Goal: Task Accomplishment & Management: Use online tool/utility

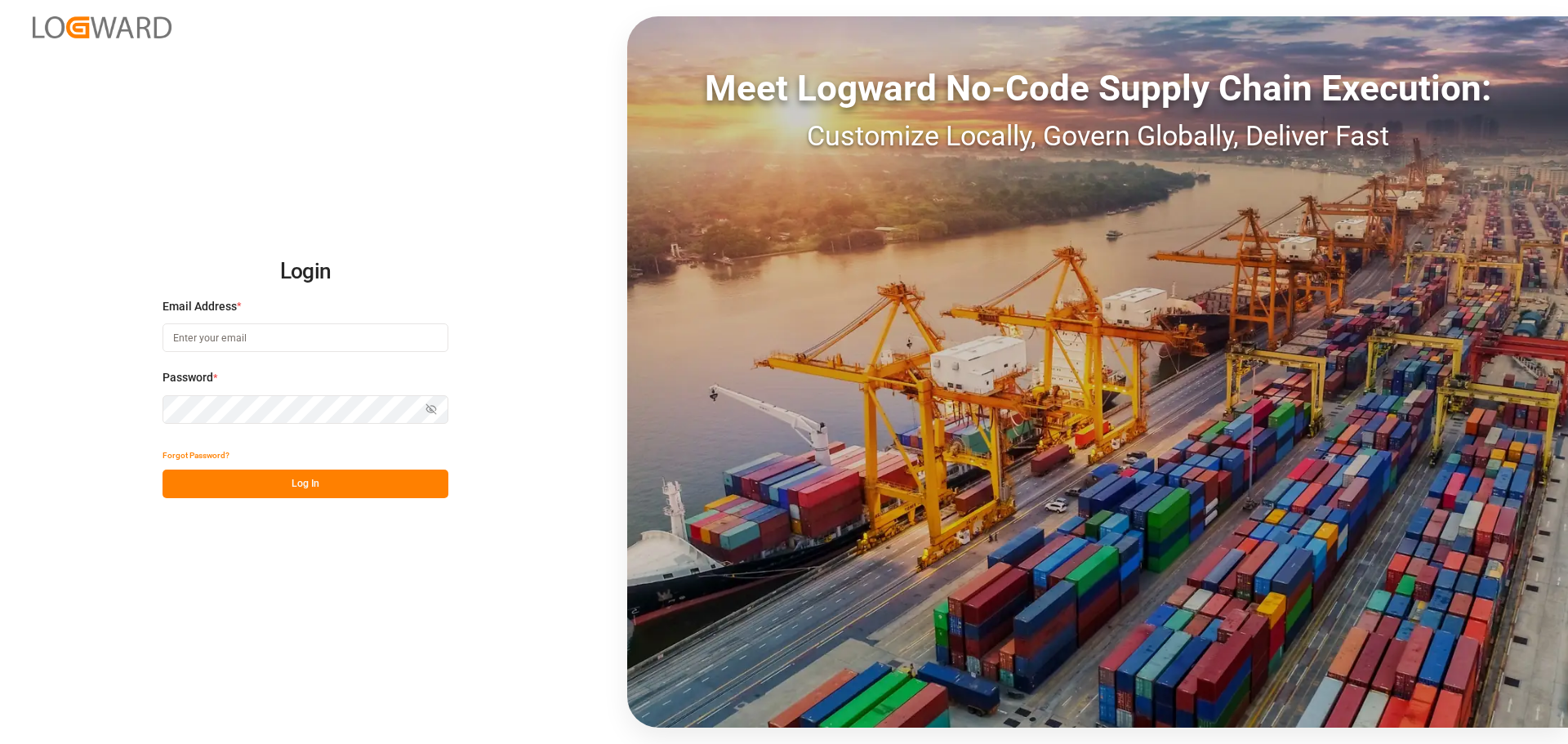
click at [260, 343] on input at bounding box center [305, 338] width 286 height 29
type input "paul.repp@lanxess.com"
click at [298, 484] on button "Log In" at bounding box center [305, 484] width 286 height 29
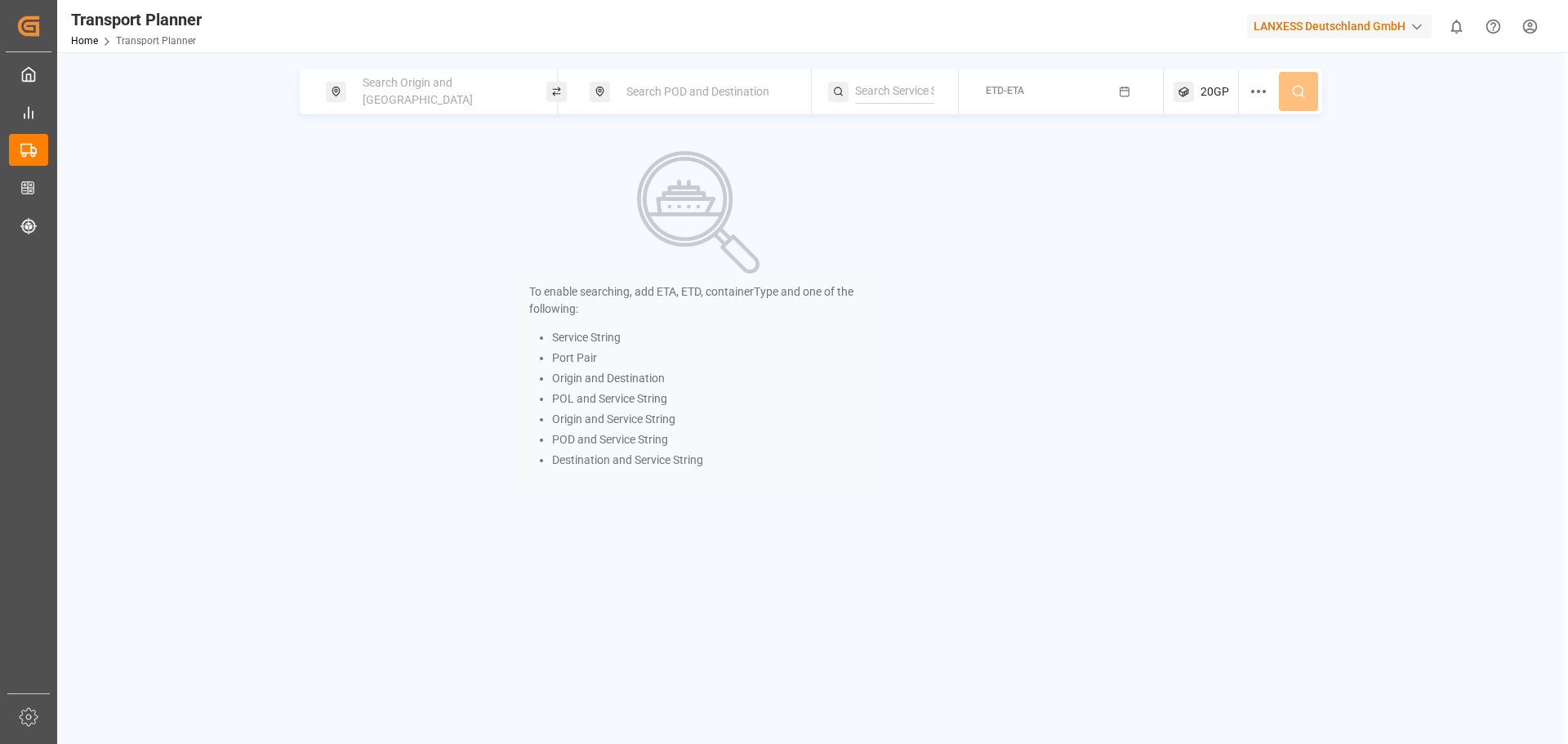
click at [448, 107] on div "Search Origin and [GEOGRAPHIC_DATA]" at bounding box center [436, 92] width 220 height 46
drag, startPoint x: 425, startPoint y: 66, endPoint x: 421, endPoint y: 80, distance: 14.6
click at [424, 70] on div "Search Origin and POL Search POD and Destination ETD-ETA 20GP To enable searchi…" at bounding box center [811, 424] width 1508 height 744
click at [423, 88] on span "Search Origin and [GEOGRAPHIC_DATA]" at bounding box center [418, 92] width 110 height 31
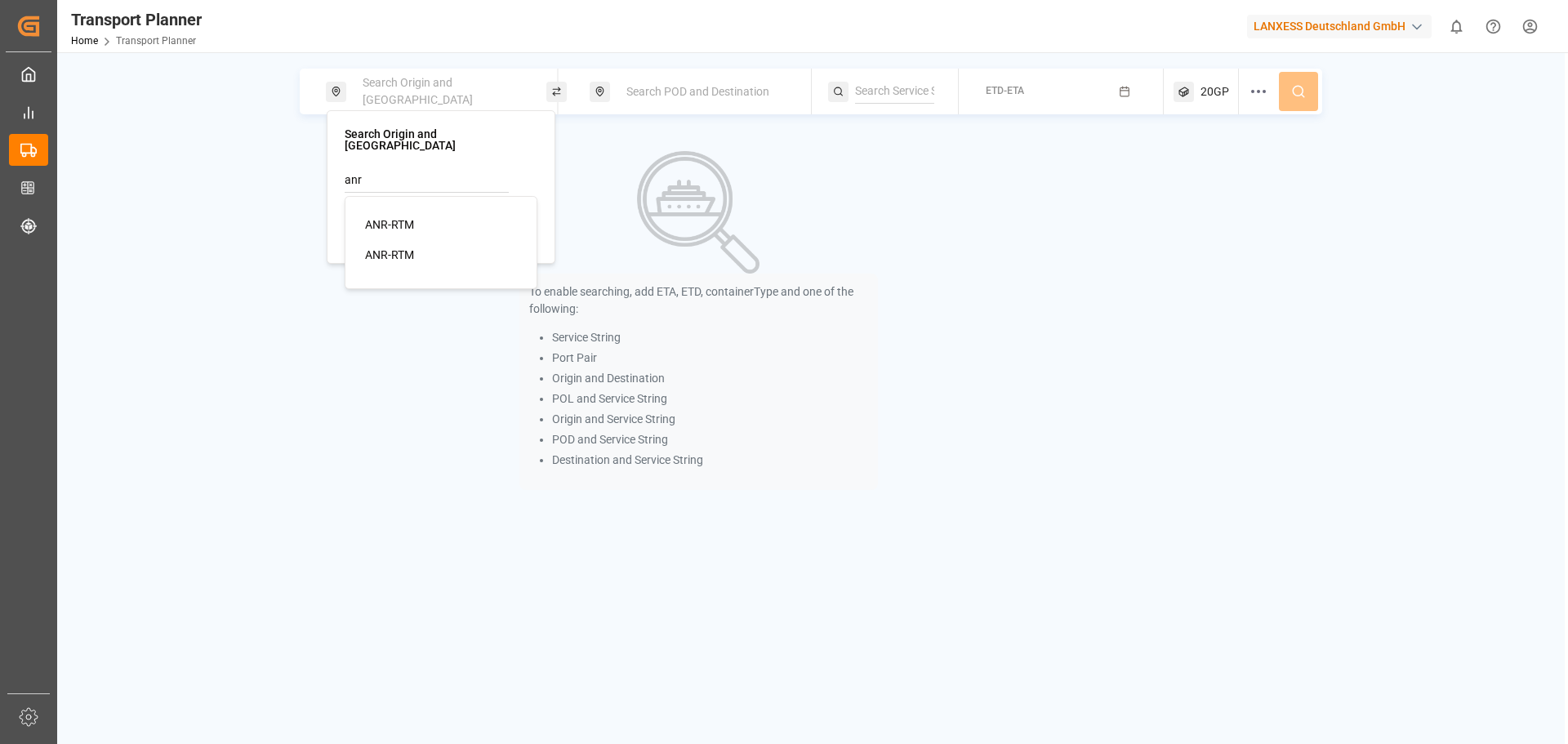
click at [456, 204] on ul "ANR-RTM ANR-RTM" at bounding box center [444, 240] width 185 height 74
click at [451, 210] on li "ANR-RTM" at bounding box center [444, 225] width 185 height 31
click at [399, 218] on span "ANR-RTM" at bounding box center [389, 224] width 49 height 13
type input "ANR-RTM"
click at [676, 81] on div "Search POD and Destination" at bounding box center [705, 92] width 176 height 31
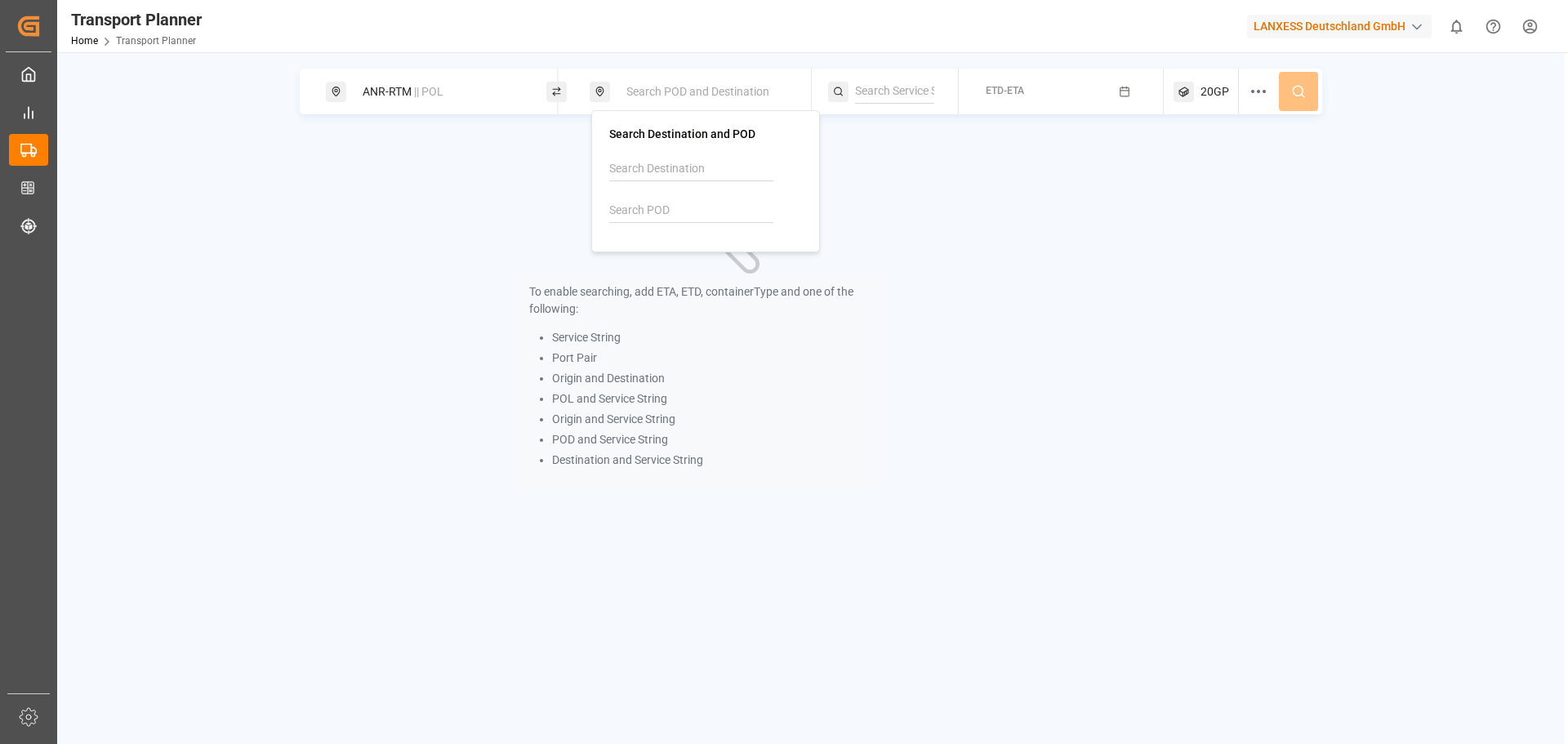
click at [650, 202] on input at bounding box center [691, 210] width 165 height 25
click at [680, 261] on b "MYPKG" at bounding box center [670, 255] width 40 height 13
type input "MYPKG"
click at [979, 99] on button "ETD-ETA" at bounding box center [1061, 92] width 186 height 32
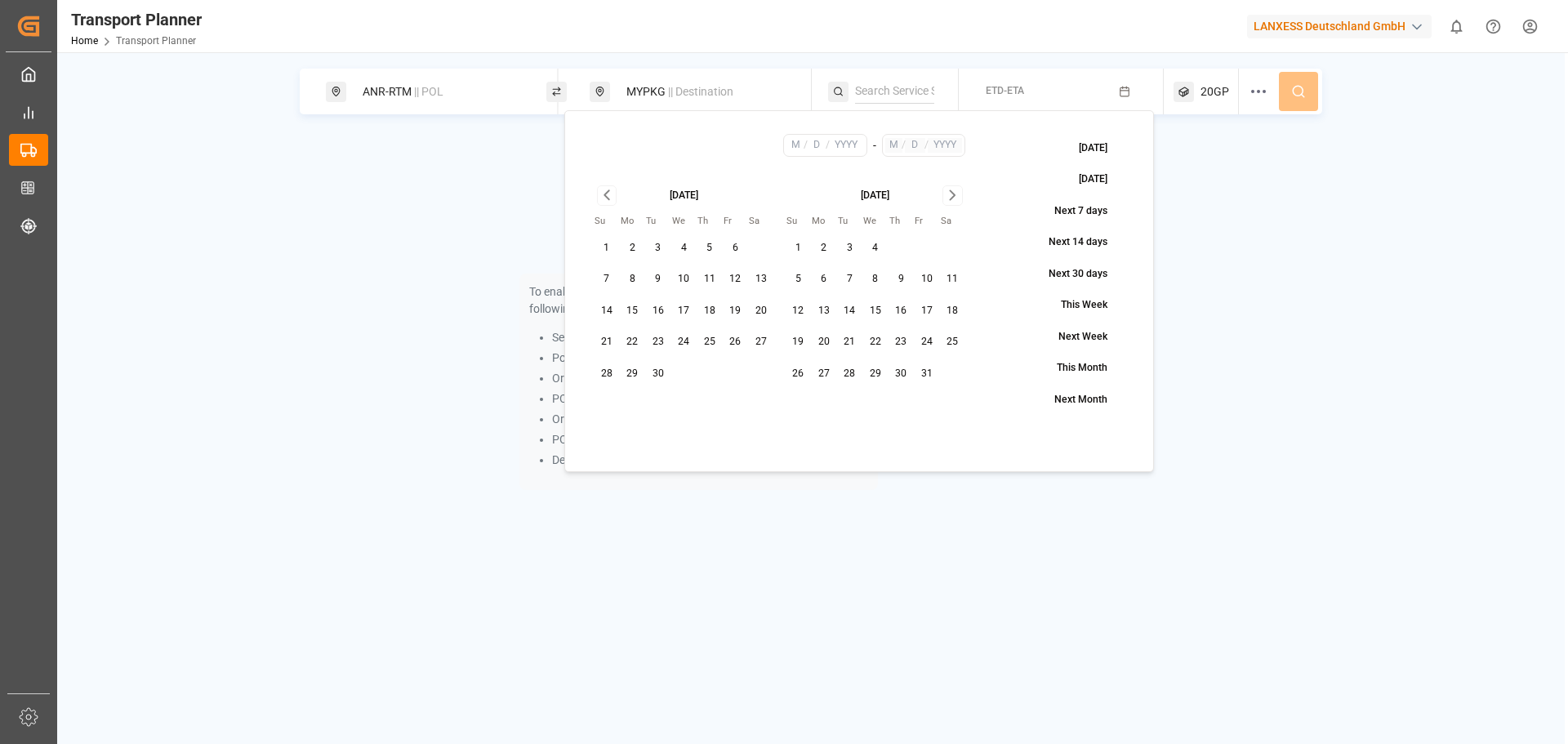
click at [735, 305] on button "19" at bounding box center [735, 310] width 26 height 26
type input "9"
type input "19"
type input "2025"
click at [946, 198] on icon "Go to next month" at bounding box center [952, 195] width 19 height 20
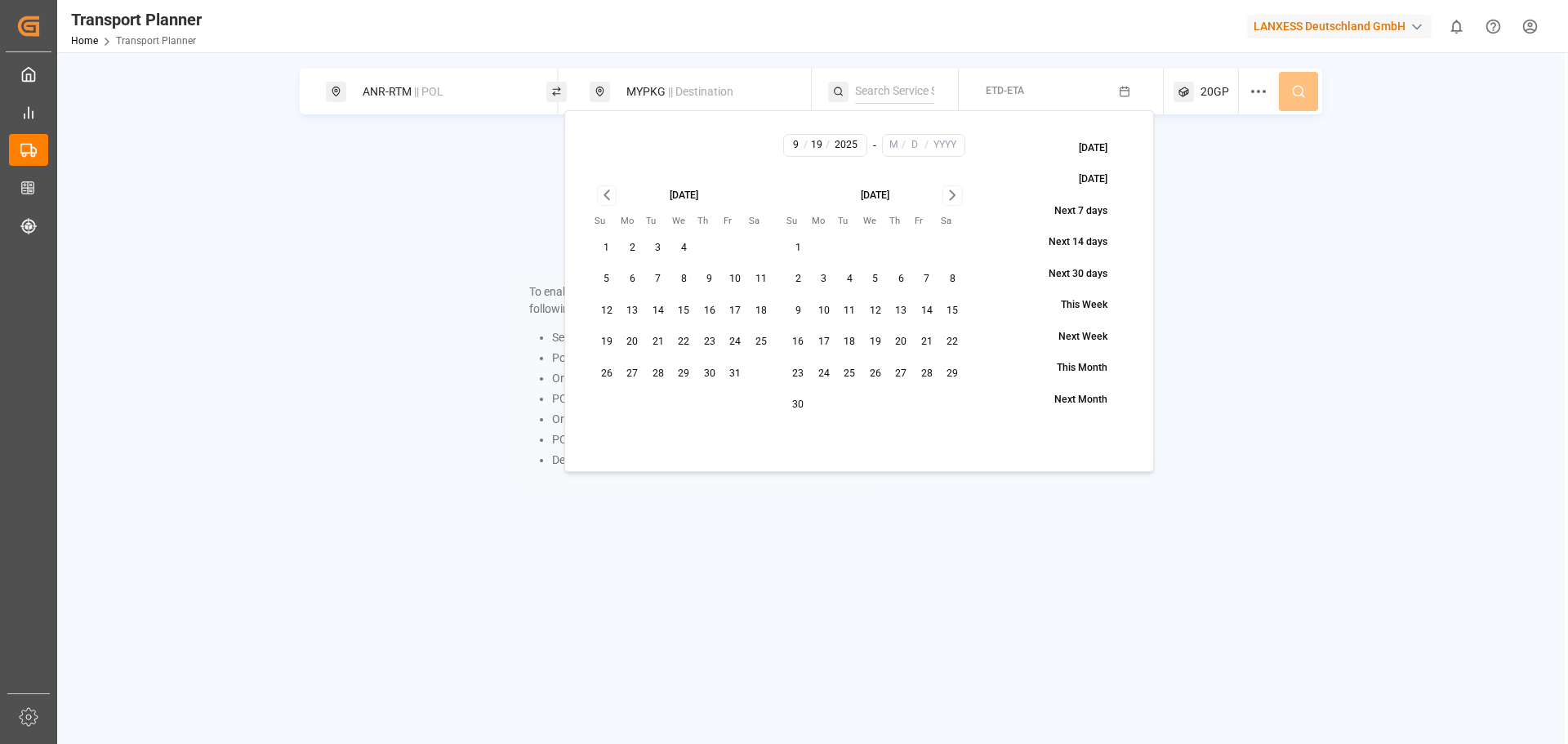
click at [946, 198] on icon "Go to next month" at bounding box center [952, 195] width 19 height 20
click at [869, 376] on button "31" at bounding box center [875, 374] width 26 height 26
type input "12"
type input "31"
type input "2025"
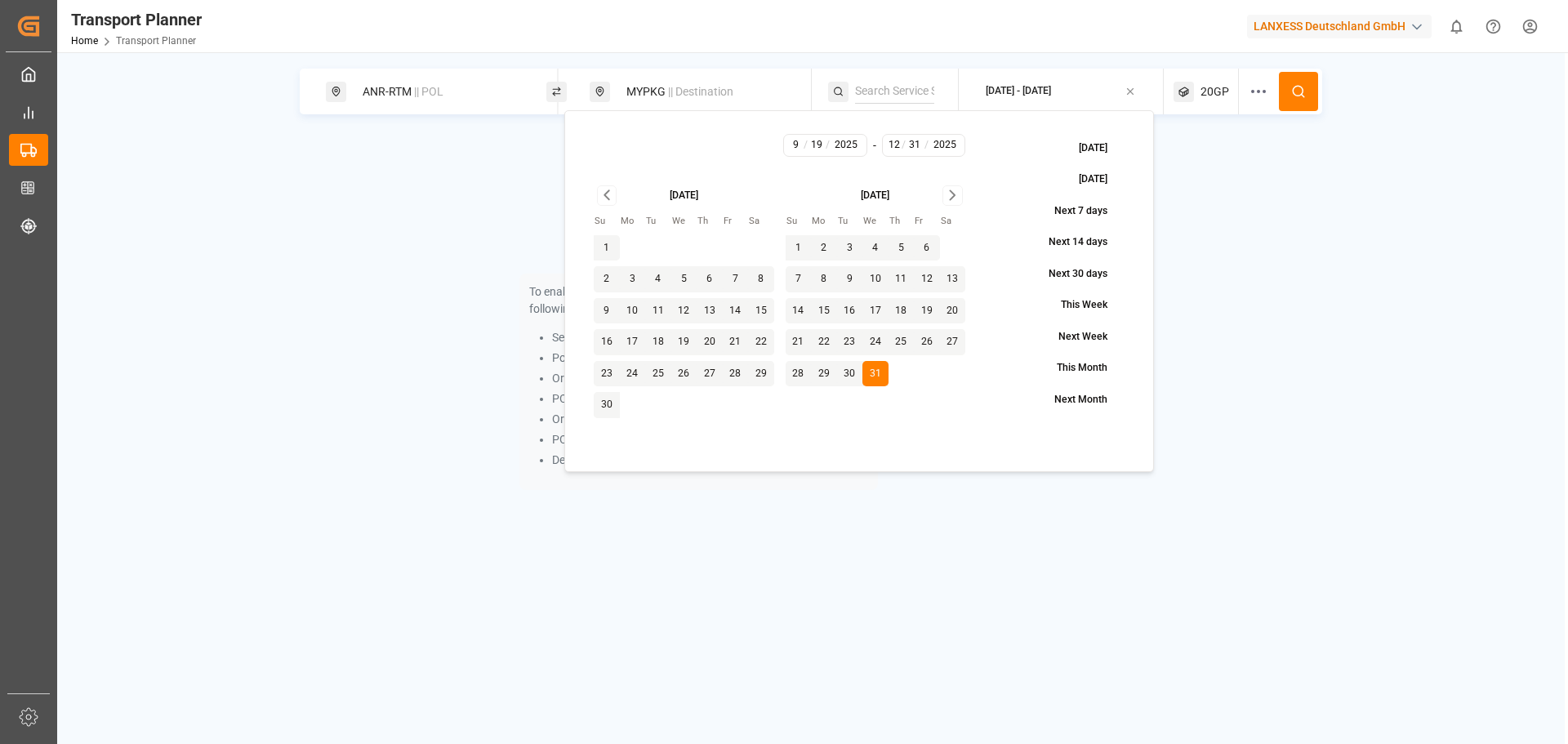
click at [1288, 103] on button at bounding box center [1298, 92] width 39 height 39
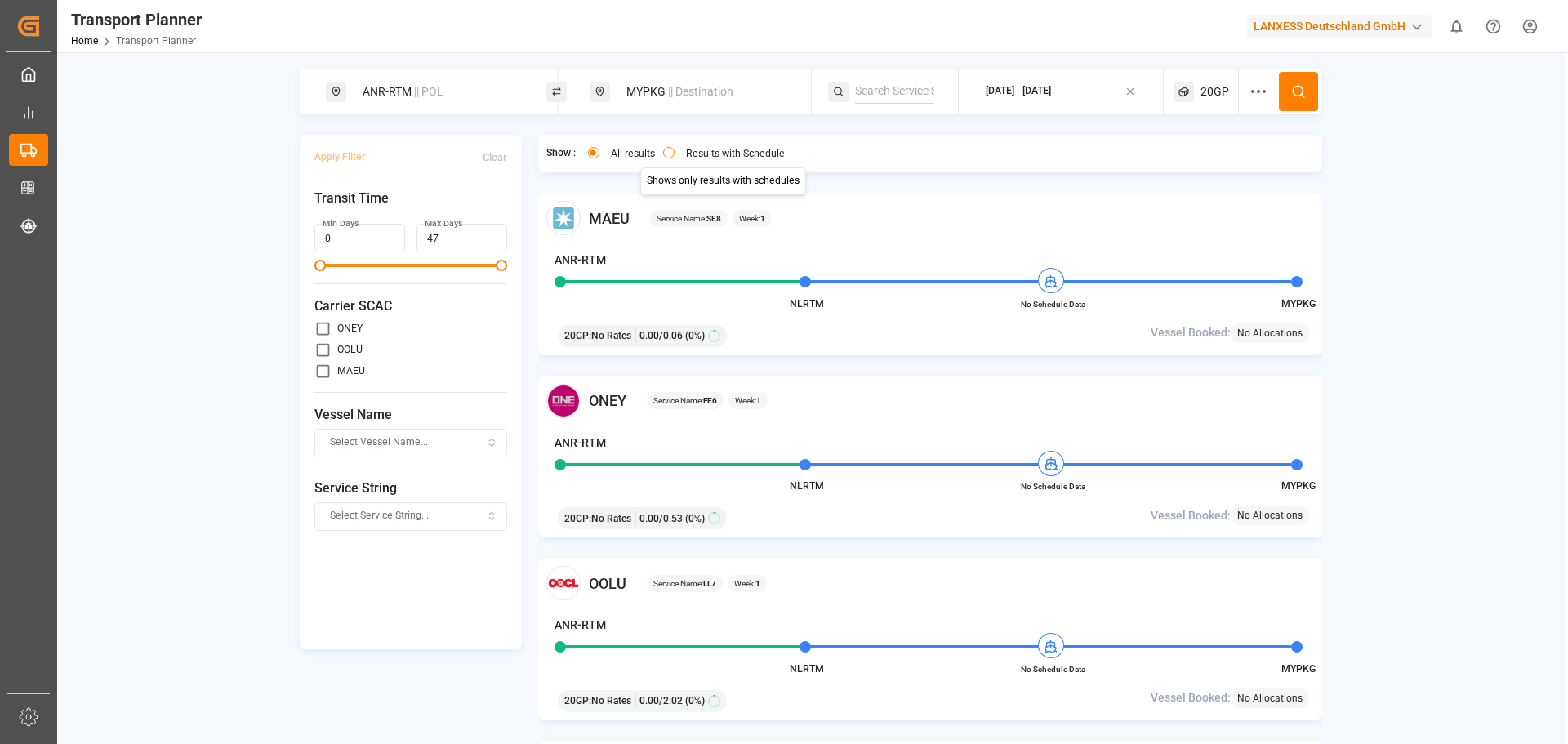
click at [703, 153] on label "Results with Schedule" at bounding box center [735, 154] width 99 height 10
click at [674, 153] on button "Results with Schedule" at bounding box center [668, 152] width 11 height 11
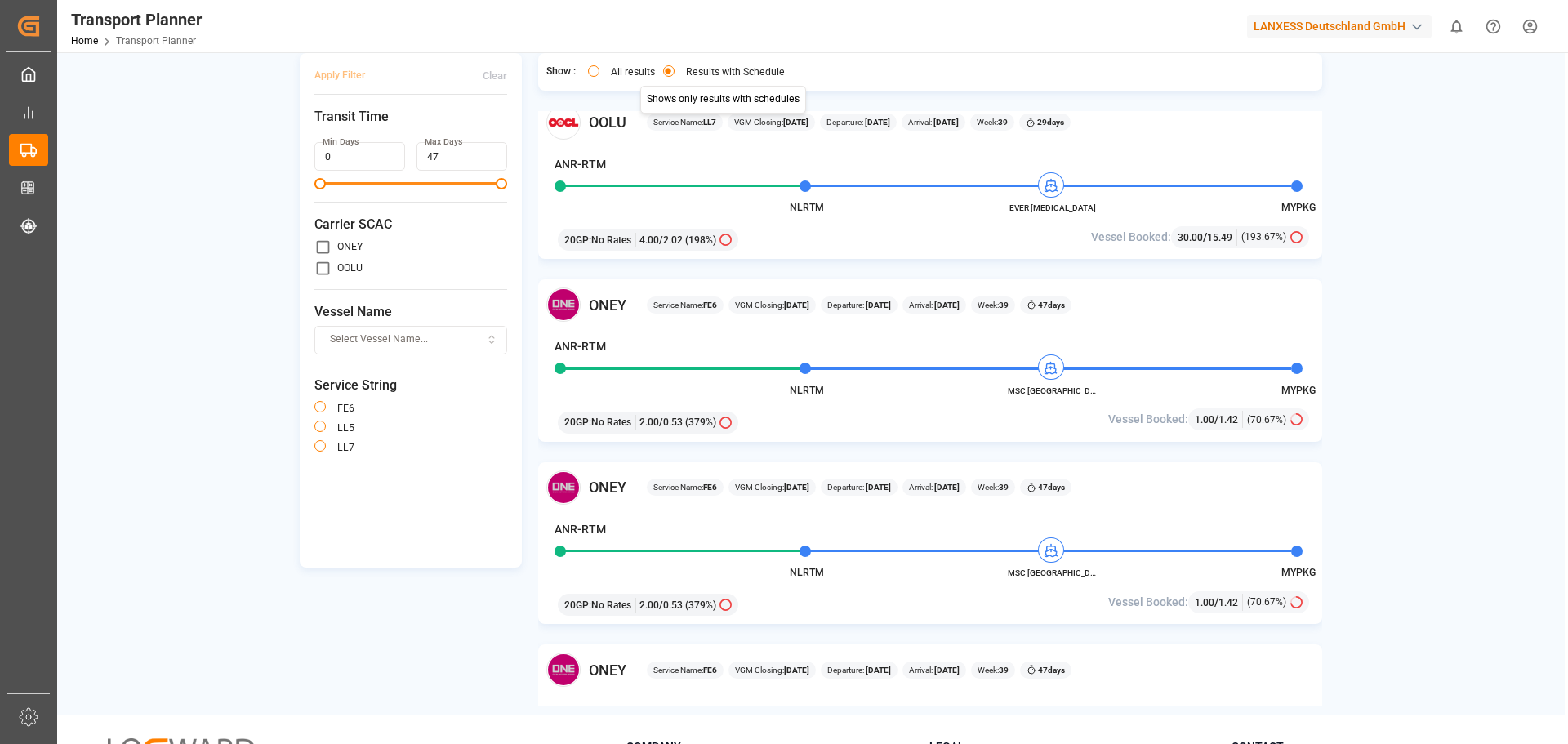
scroll to position [1941, 0]
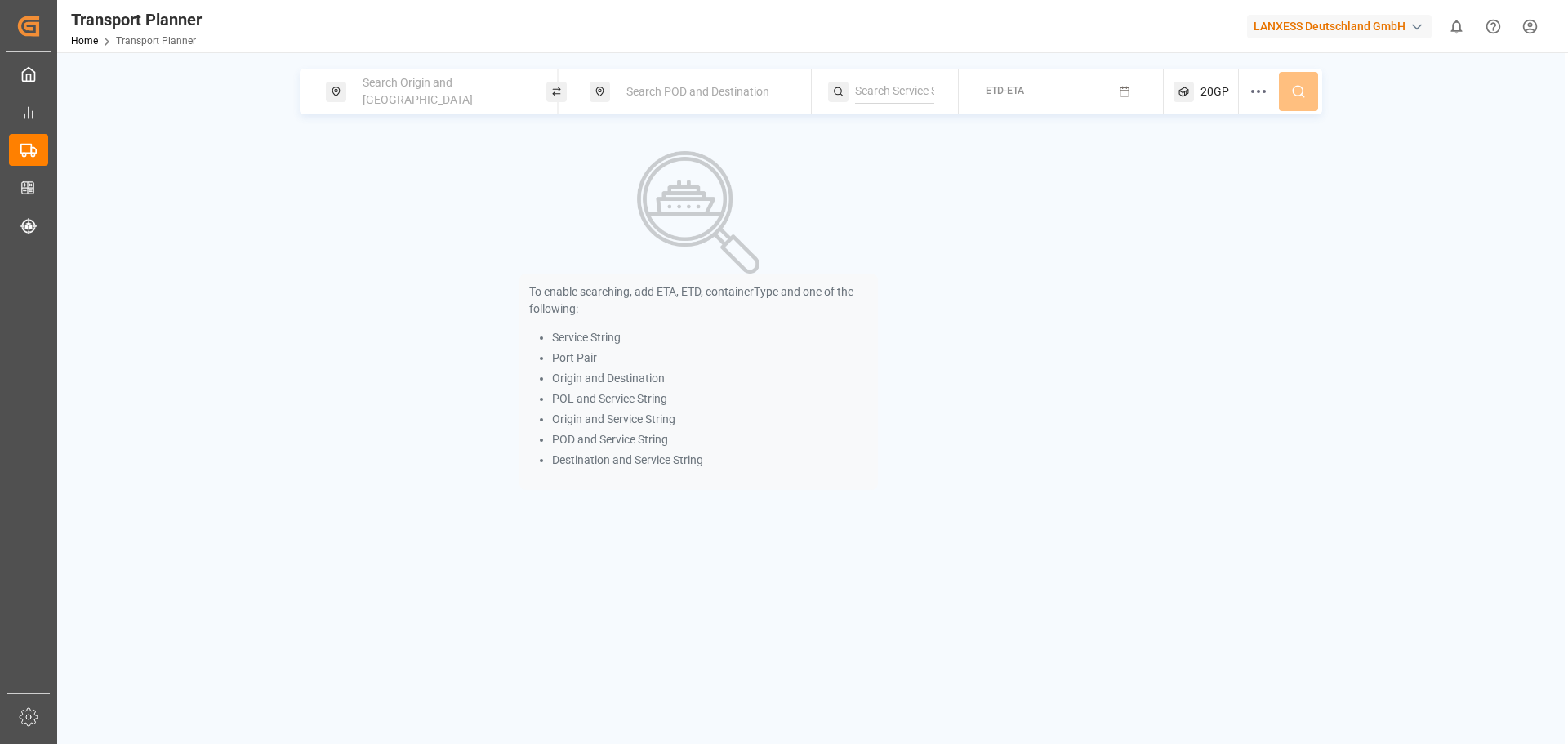
click at [407, 77] on div "Search Origin and [GEOGRAPHIC_DATA]" at bounding box center [441, 92] width 176 height 48
click at [428, 169] on input at bounding box center [427, 180] width 165 height 25
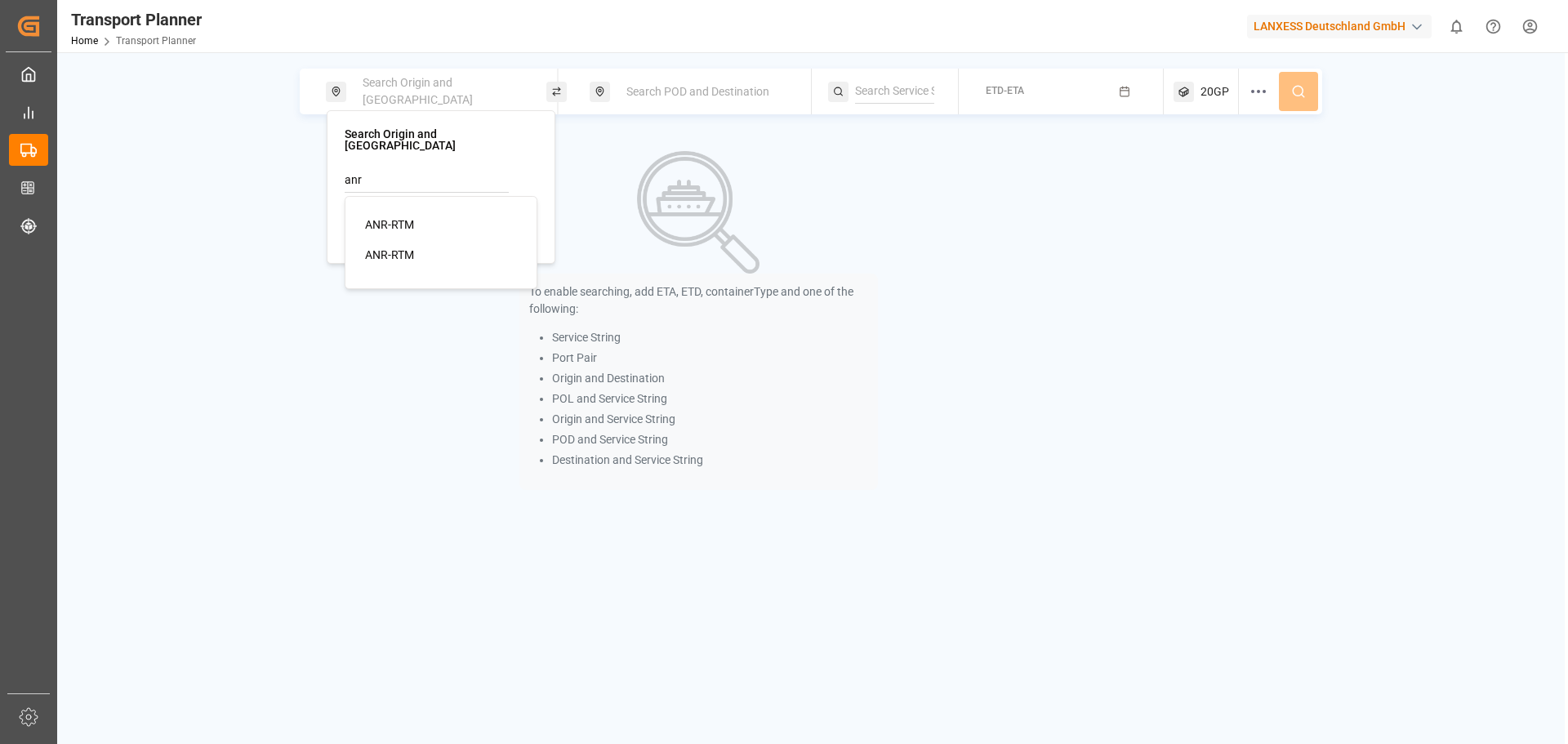
click at [438, 216] on div "ANR-RTM" at bounding box center [444, 225] width 159 height 17
type input "ANR-RTM"
click at [685, 99] on div "Search POD and Destination" at bounding box center [705, 92] width 176 height 31
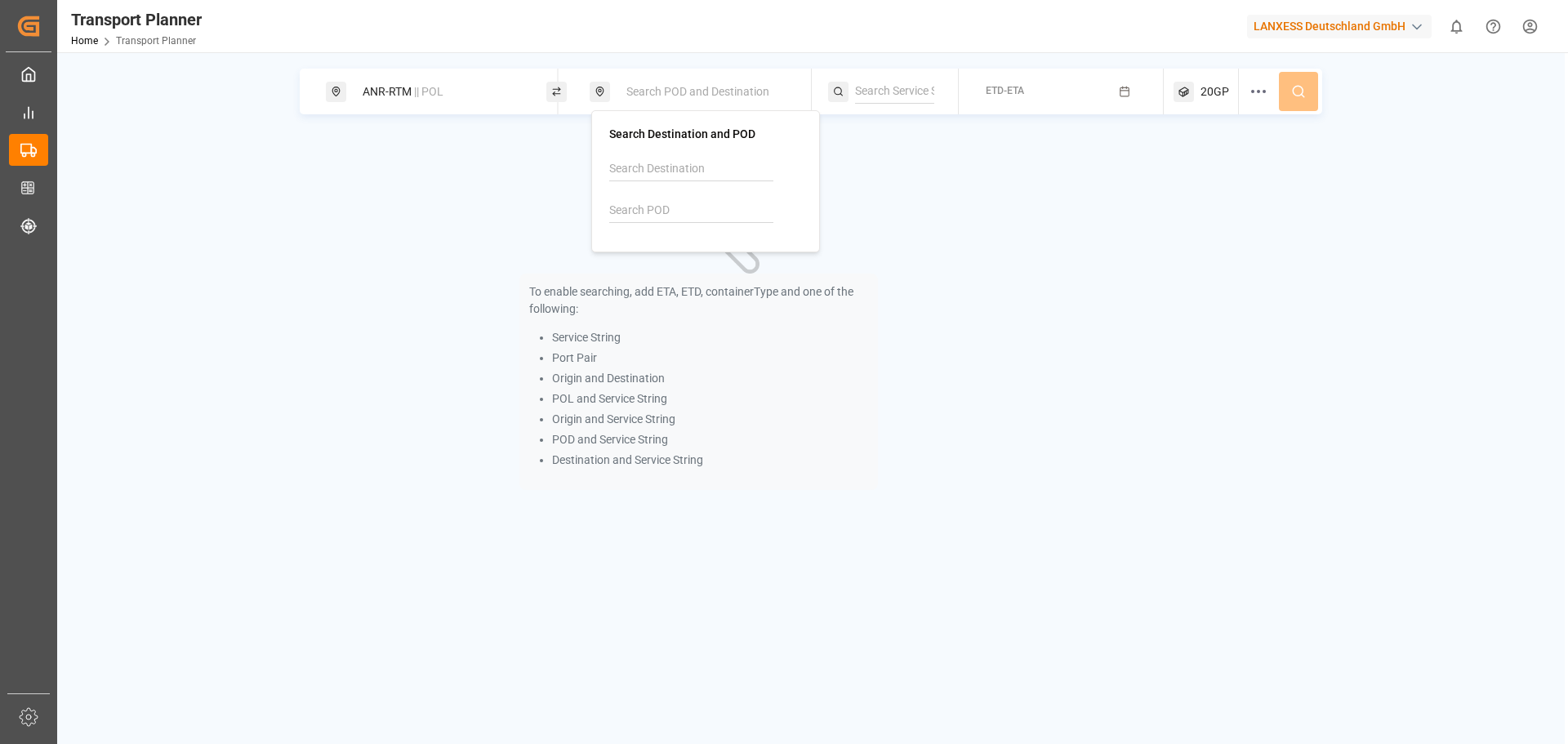
click at [654, 212] on input at bounding box center [691, 210] width 165 height 25
drag, startPoint x: 679, startPoint y: 278, endPoint x: 694, endPoint y: 262, distance: 21.9
click at [683, 277] on div "[GEOGRAPHIC_DATA] ([GEOGRAPHIC_DATA])" at bounding box center [708, 281] width 159 height 34
drag, startPoint x: 726, startPoint y: 217, endPoint x: 604, endPoint y: 208, distance: 122.3
click at [604, 208] on div "Search Destination and POD MYPKG" at bounding box center [706, 182] width 229 height 143
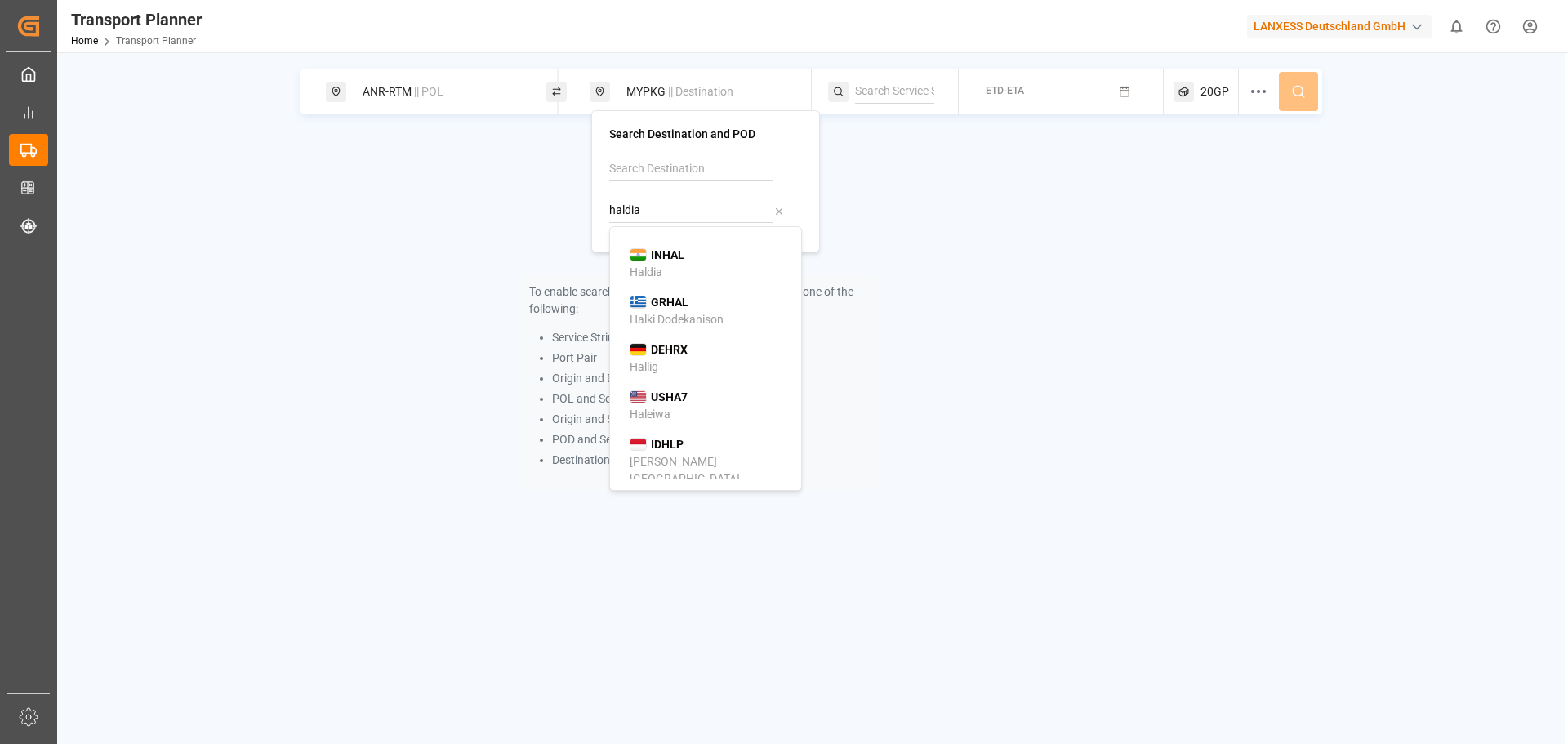
click at [680, 260] on b "INHAL" at bounding box center [667, 255] width 33 height 13
type input "INHAL"
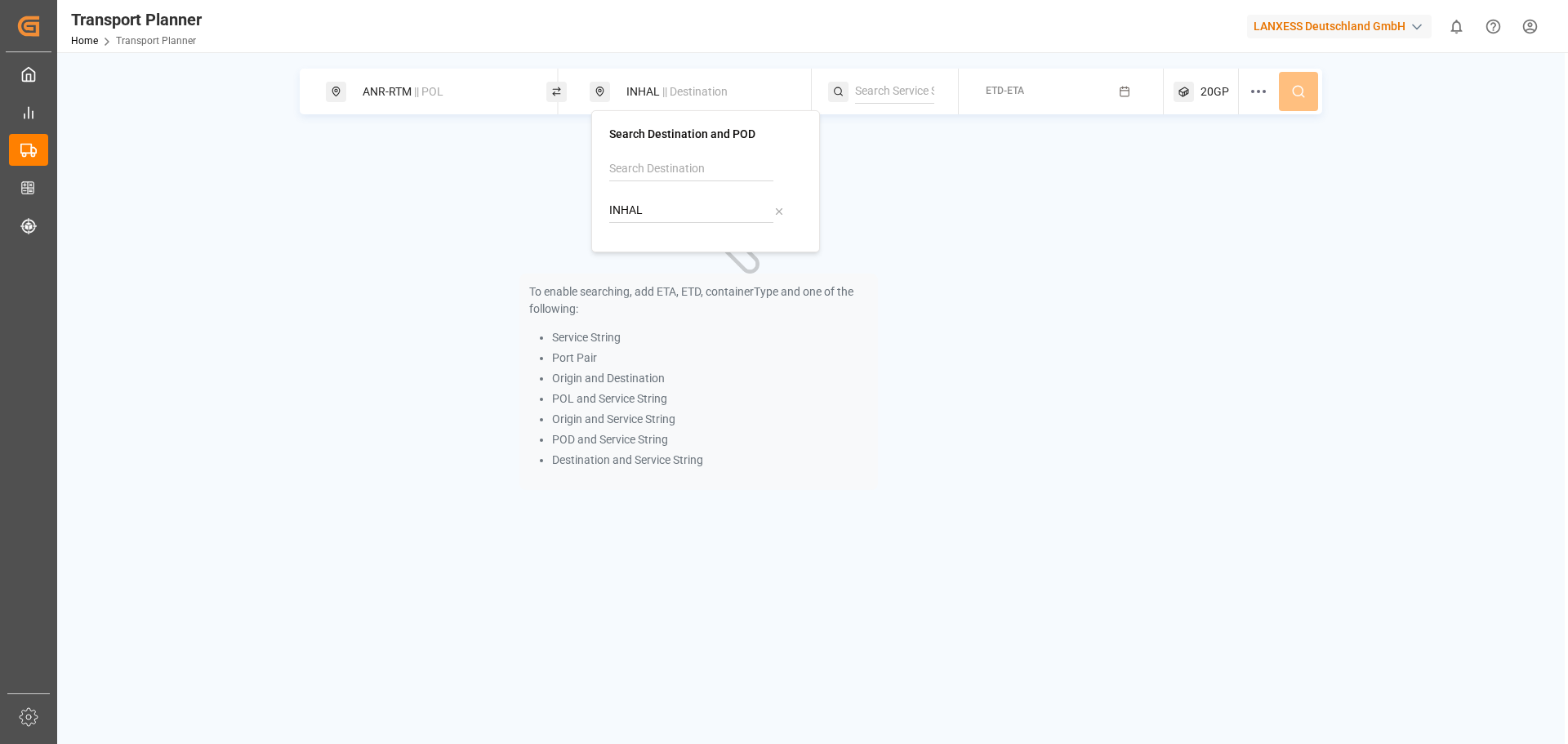
click at [945, 156] on div "To enable searching, add ETA, ETD, containerType and one of the following: Serv…" at bounding box center [698, 321] width 798 height 372
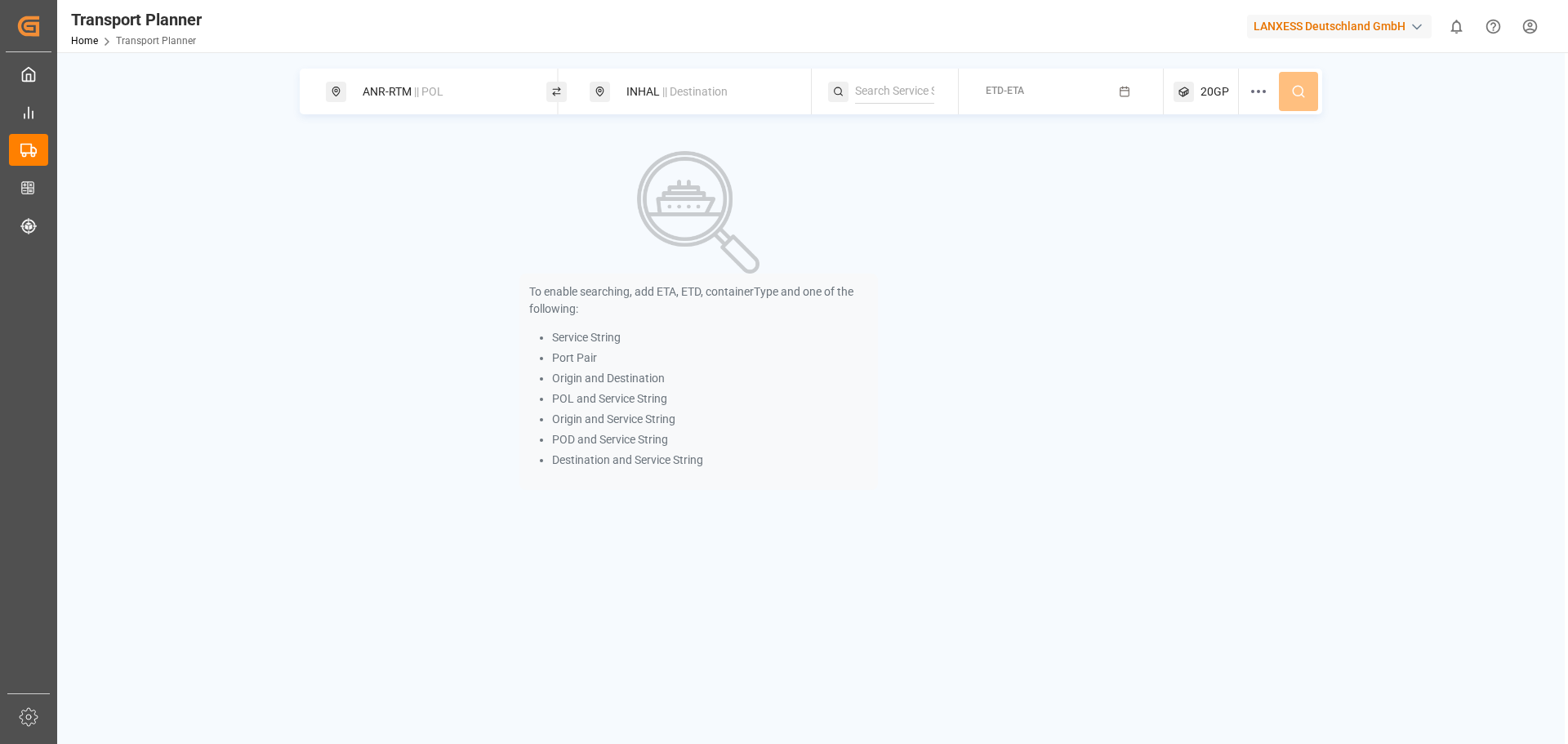
click at [1051, 85] on button "ETD-ETA" at bounding box center [1061, 92] width 186 height 32
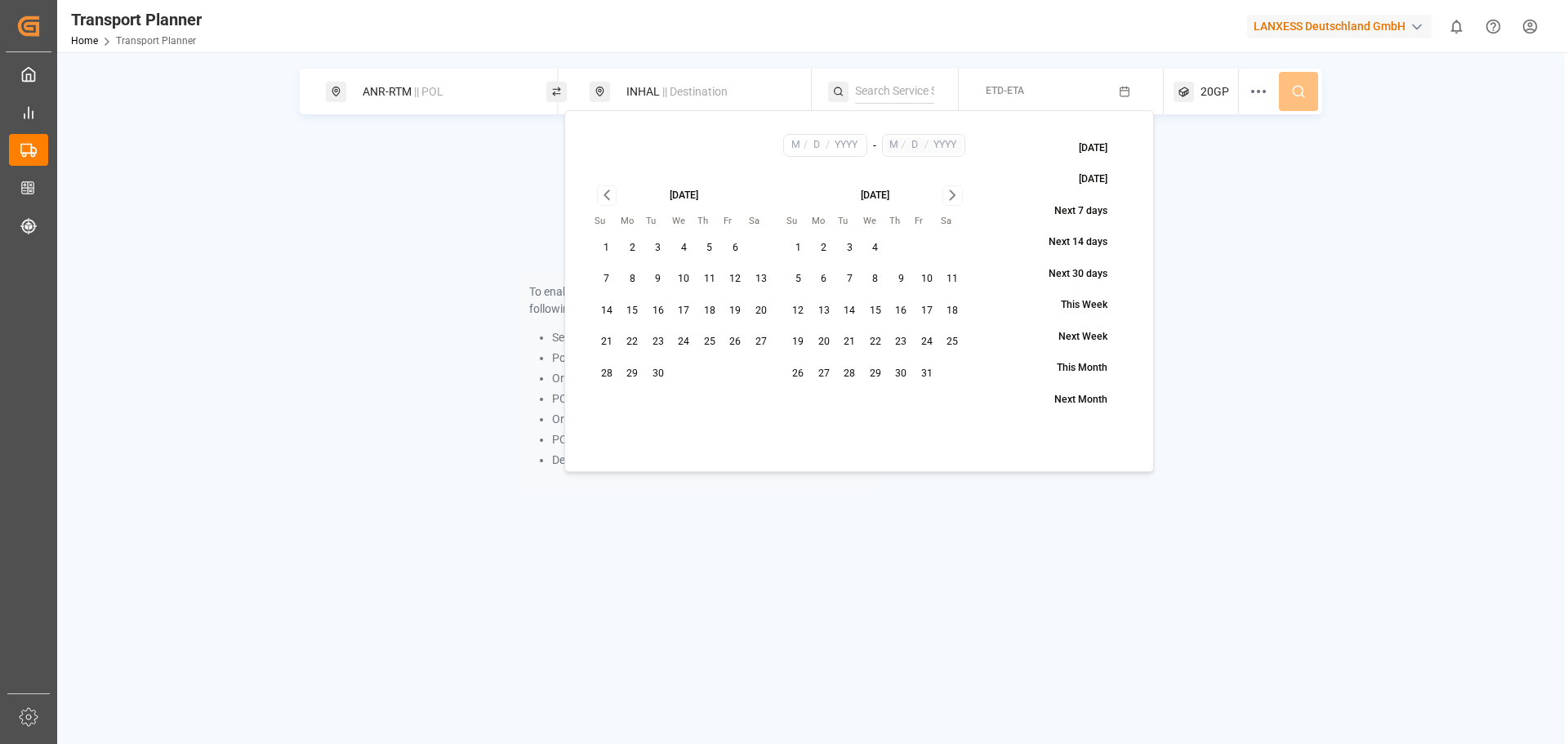
click at [664, 373] on button "30" at bounding box center [658, 374] width 26 height 26
type input "9"
type input "30"
type input "2025"
click at [946, 193] on icon "Go to next month" at bounding box center [952, 195] width 19 height 20
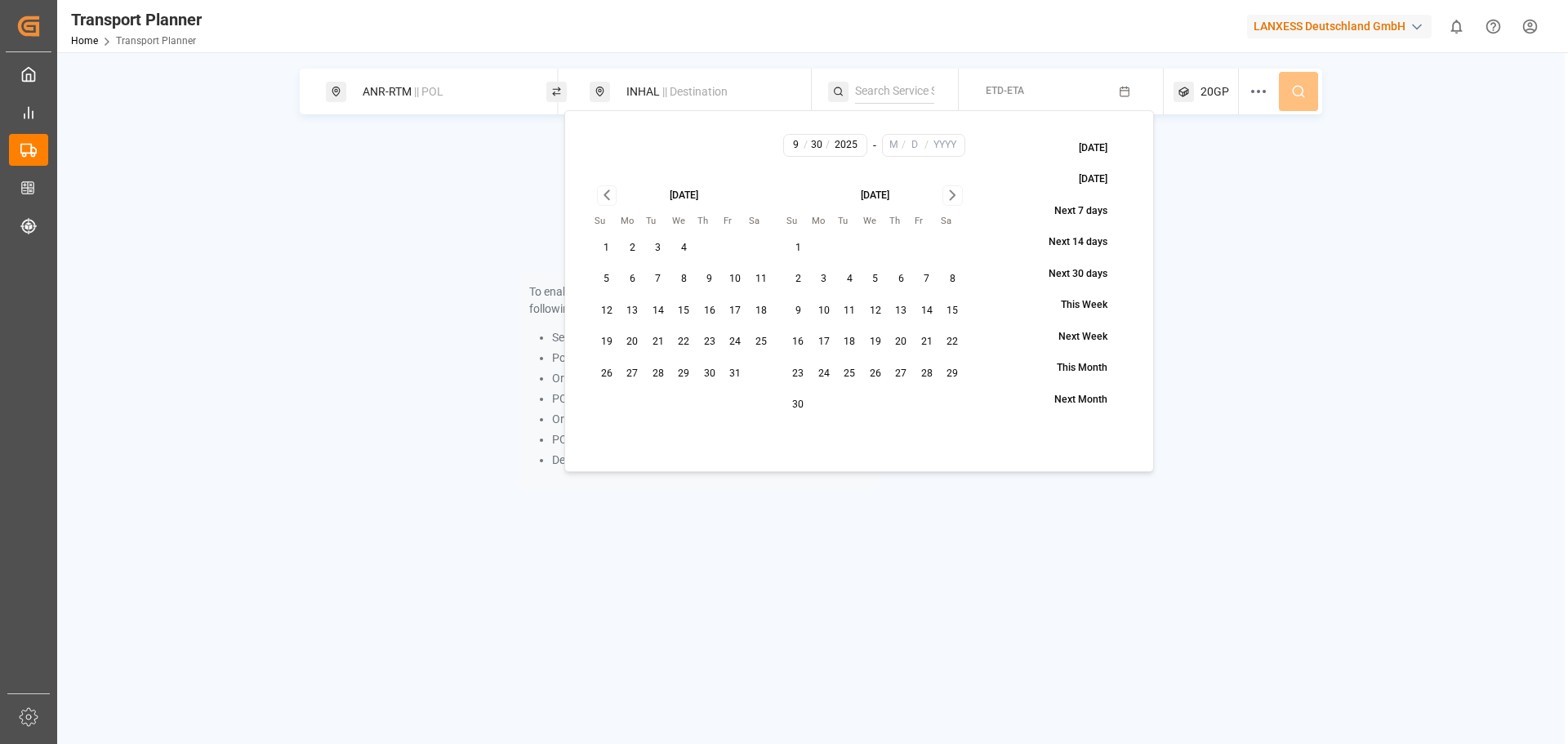
click at [949, 192] on icon "Go to next month" at bounding box center [952, 195] width 19 height 20
click at [871, 376] on button "31" at bounding box center [875, 374] width 26 height 26
type input "12"
type input "31"
type input "2025"
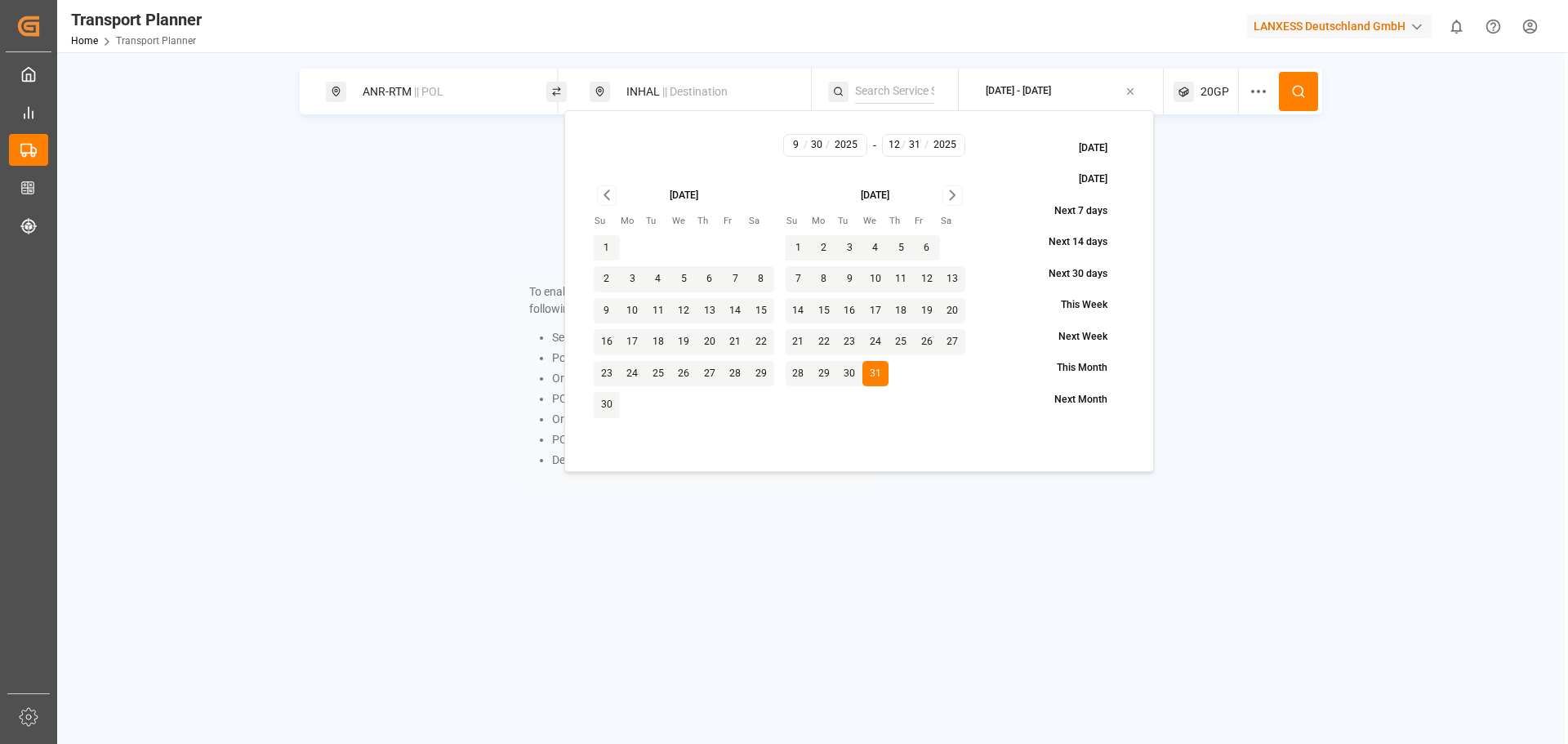
click at [1309, 92] on button at bounding box center [1298, 92] width 39 height 39
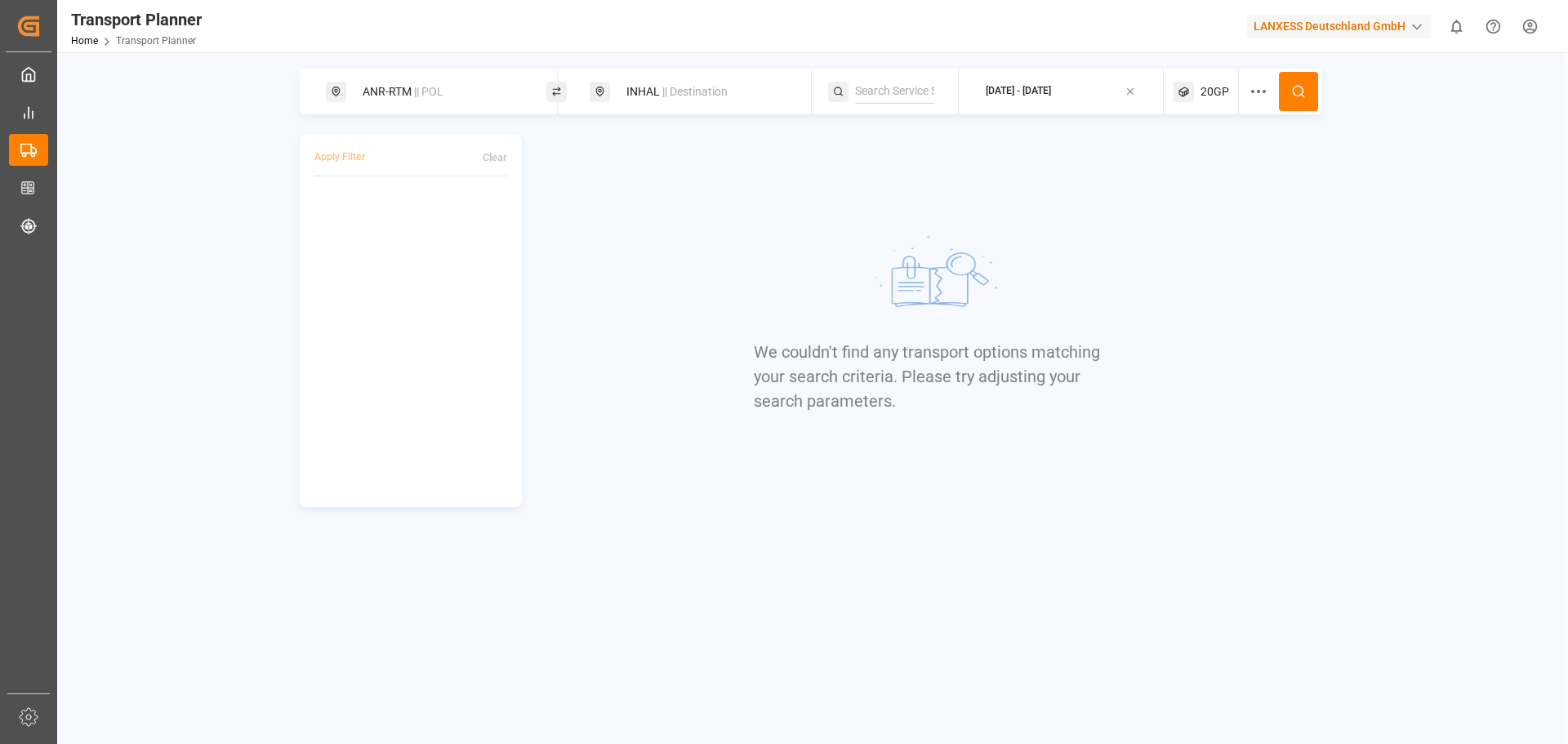
click at [619, 97] on div "INHAL || Destination" at bounding box center [705, 92] width 176 height 31
drag, startPoint x: 663, startPoint y: 214, endPoint x: 609, endPoint y: 212, distance: 54.0
click at [609, 212] on input "INHAL" at bounding box center [691, 210] width 165 height 25
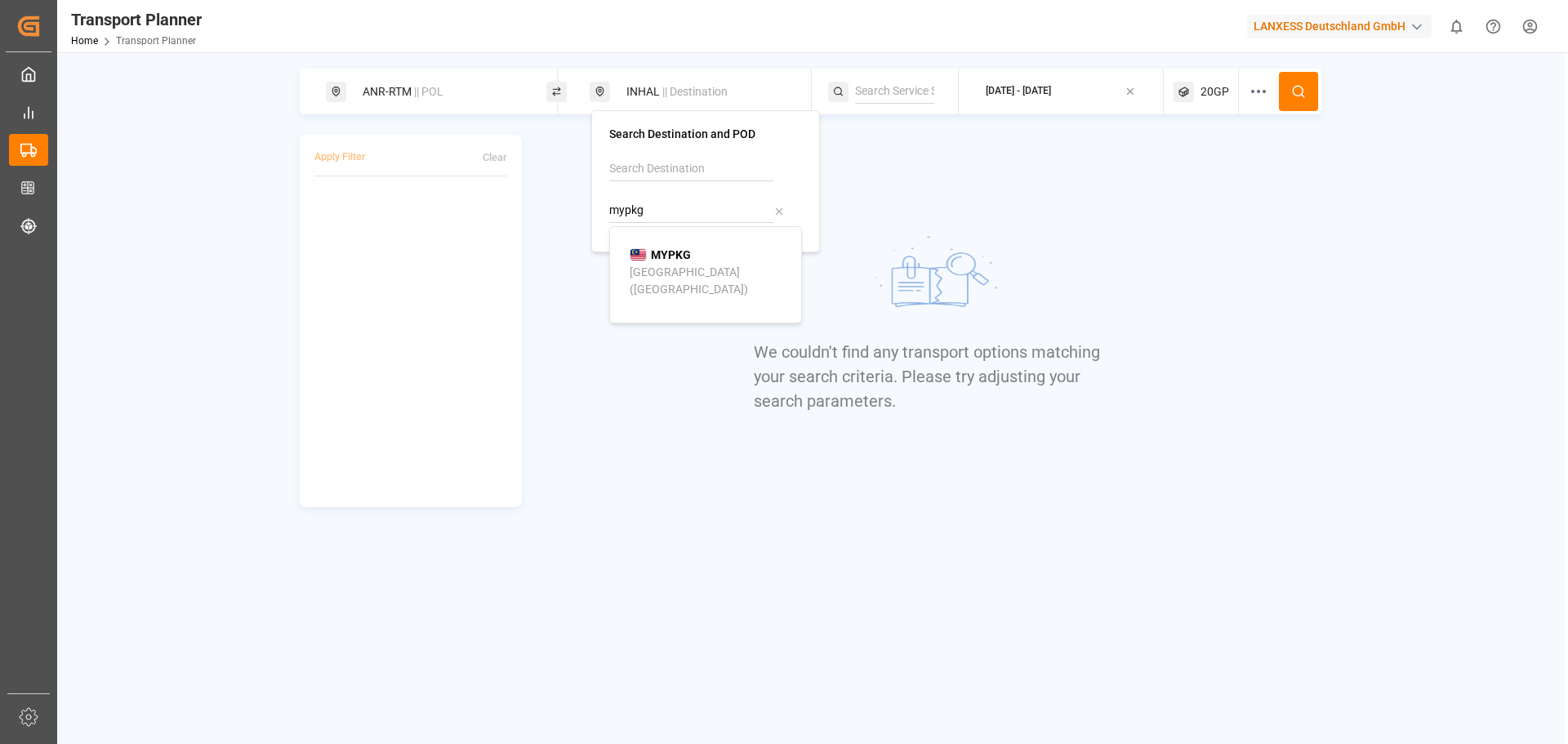
click at [712, 258] on div "MYPKG [GEOGRAPHIC_DATA] ([GEOGRAPHIC_DATA])" at bounding box center [708, 272] width 159 height 52
type input "MYPKG"
click at [1288, 98] on button at bounding box center [1298, 92] width 39 height 39
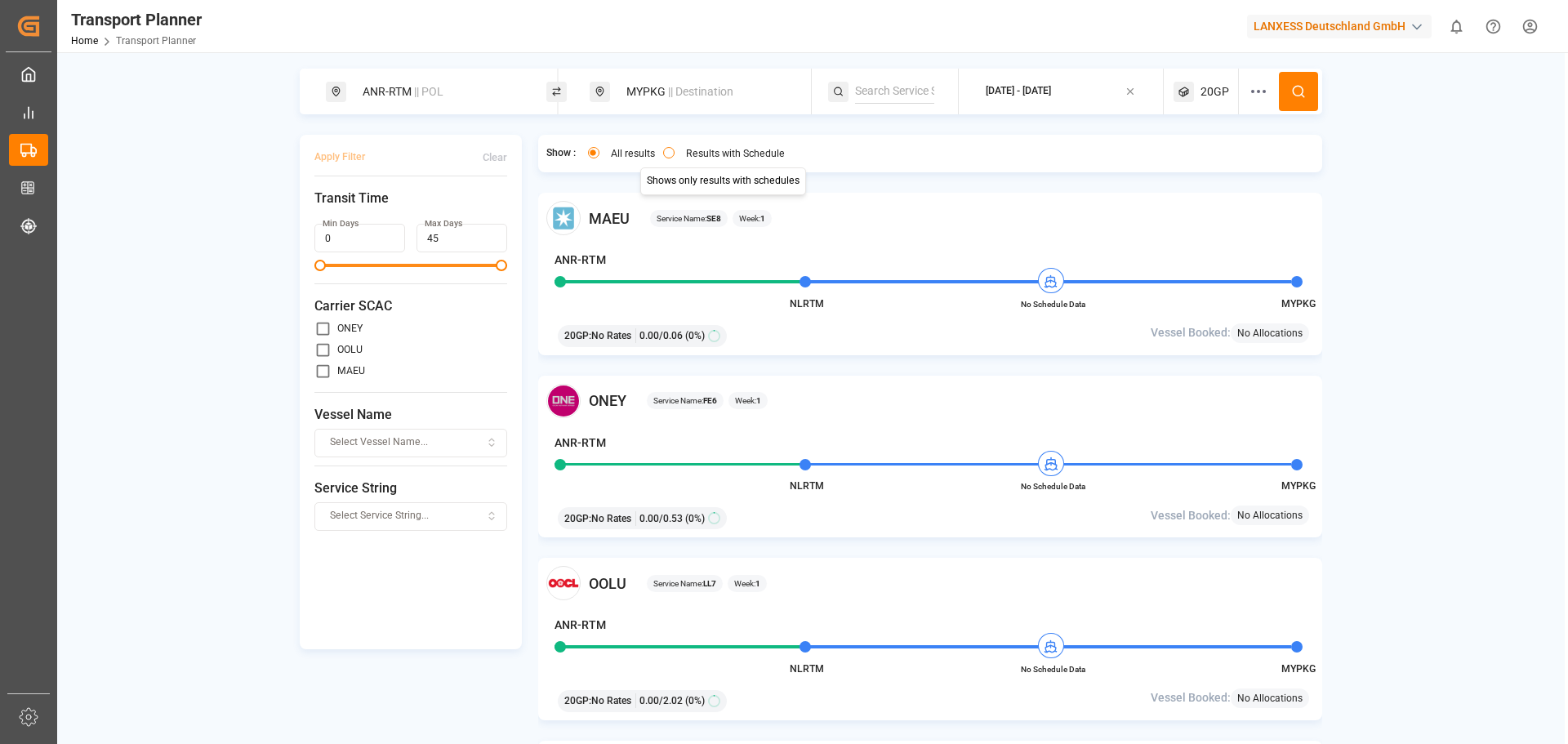
click at [701, 156] on label "Results with Schedule" at bounding box center [735, 154] width 99 height 10
click at [674, 156] on button "Results with Schedule" at bounding box center [668, 152] width 11 height 11
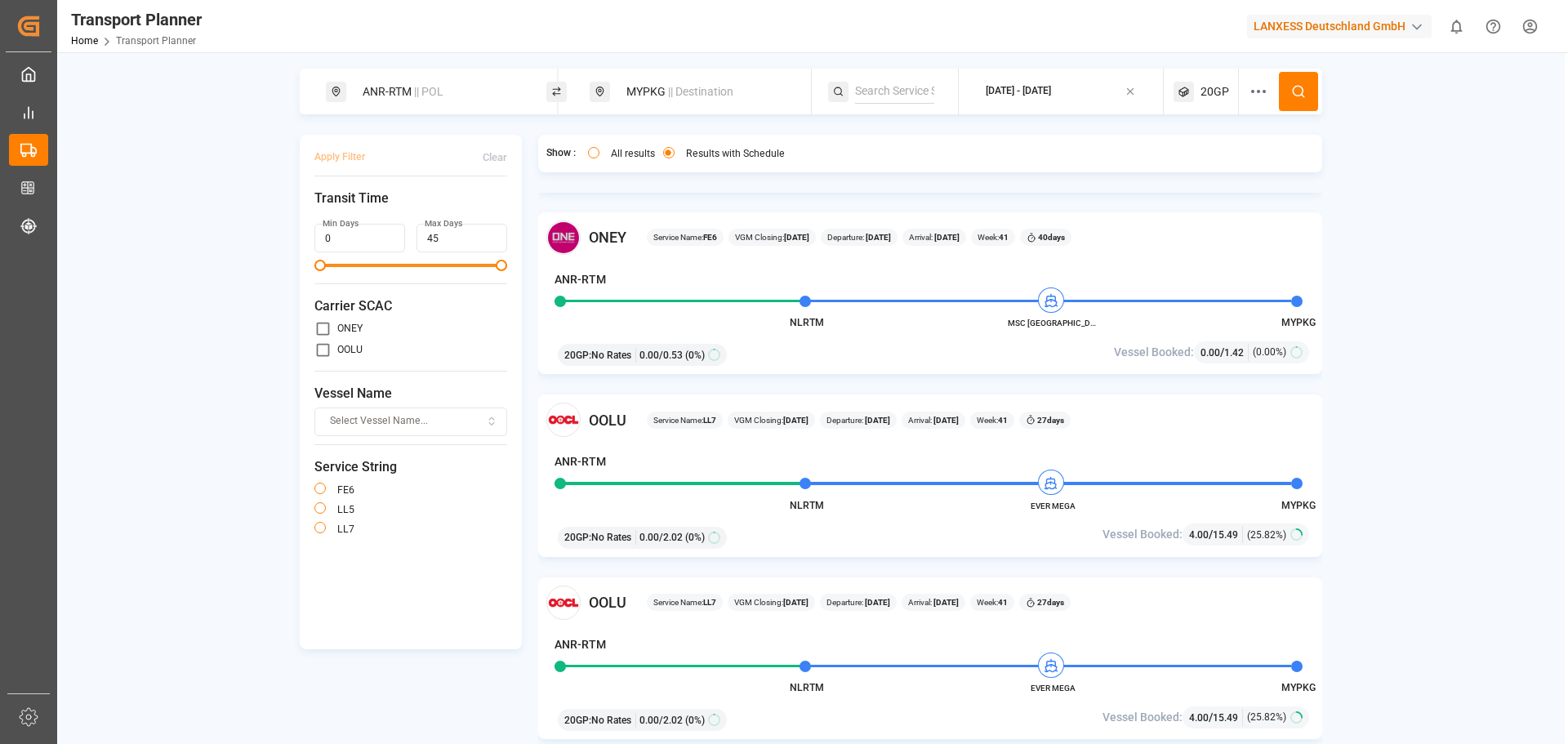
scroll to position [238, 0]
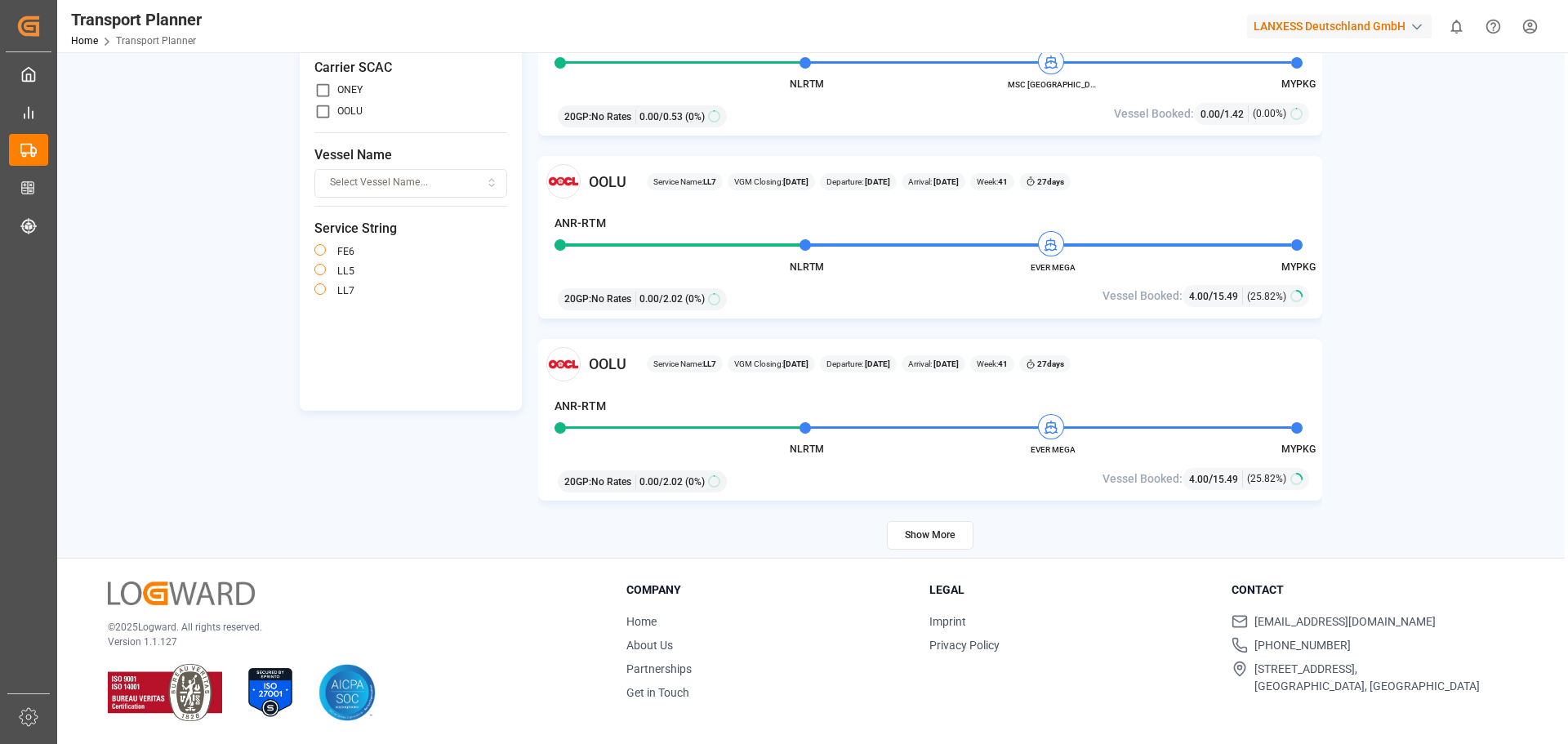
click at [924, 541] on button "Show More" at bounding box center [930, 535] width 86 height 29
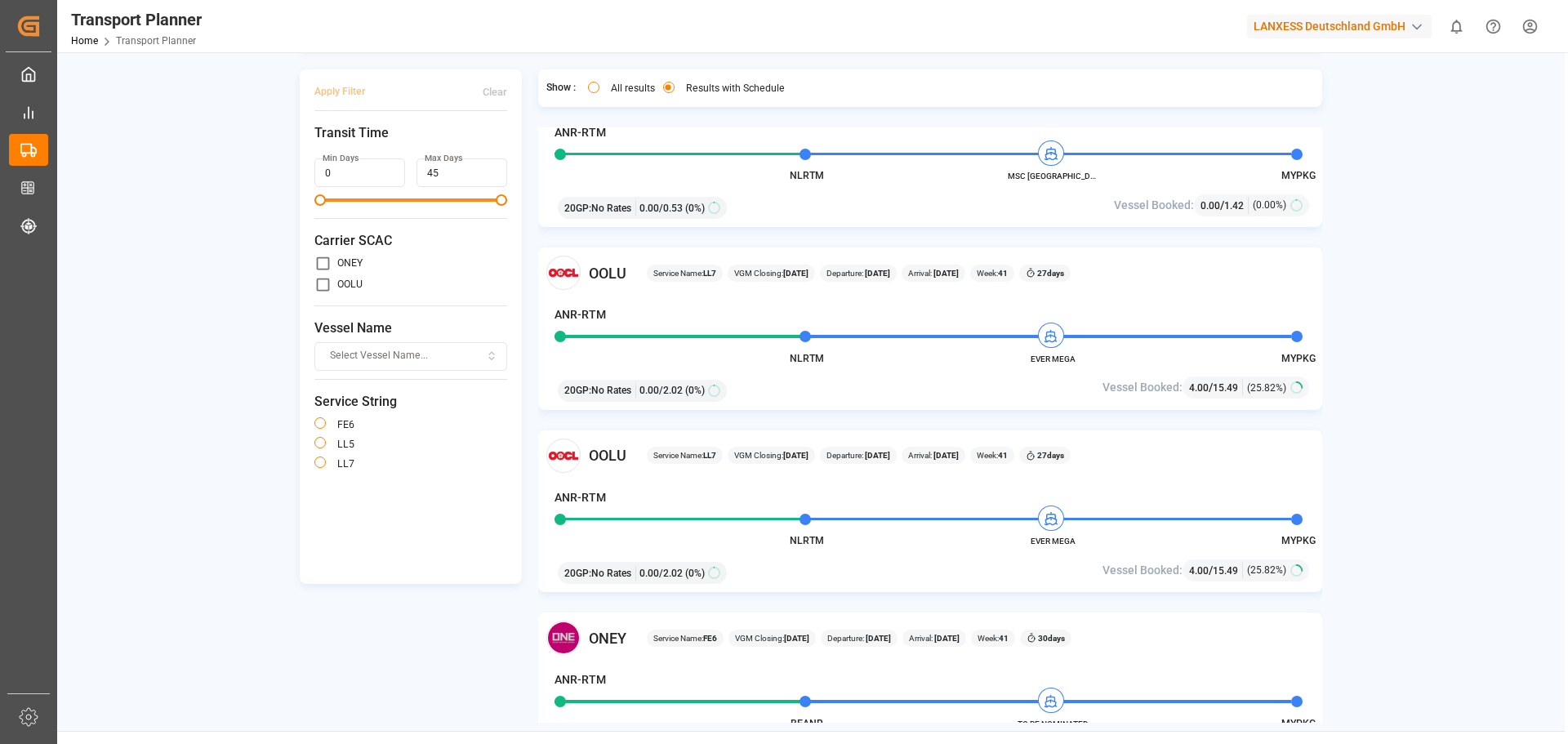
scroll to position [0, 0]
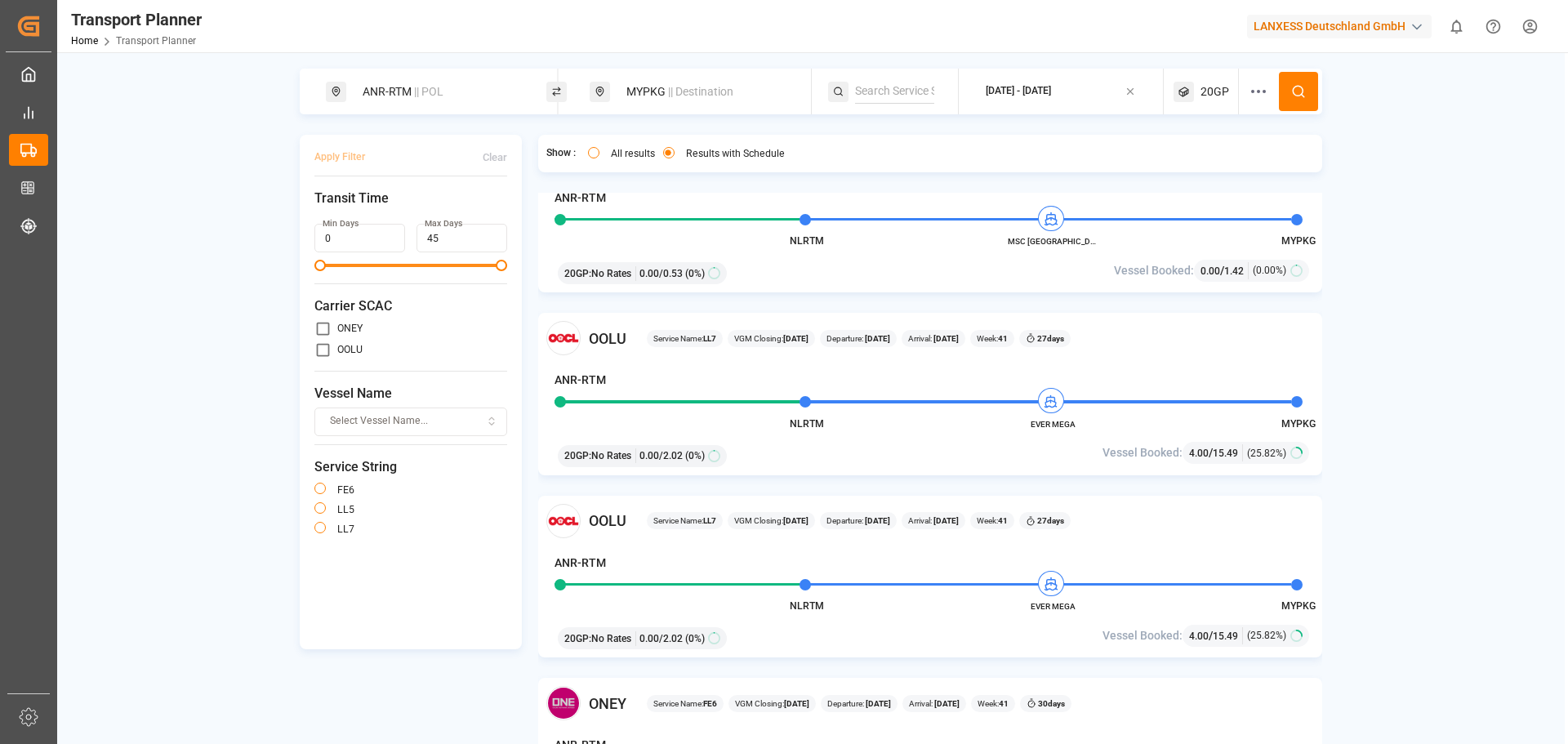
click at [412, 100] on div "ANR-RTM || POL" at bounding box center [441, 92] width 176 height 31
click at [419, 210] on input at bounding box center [427, 221] width 165 height 25
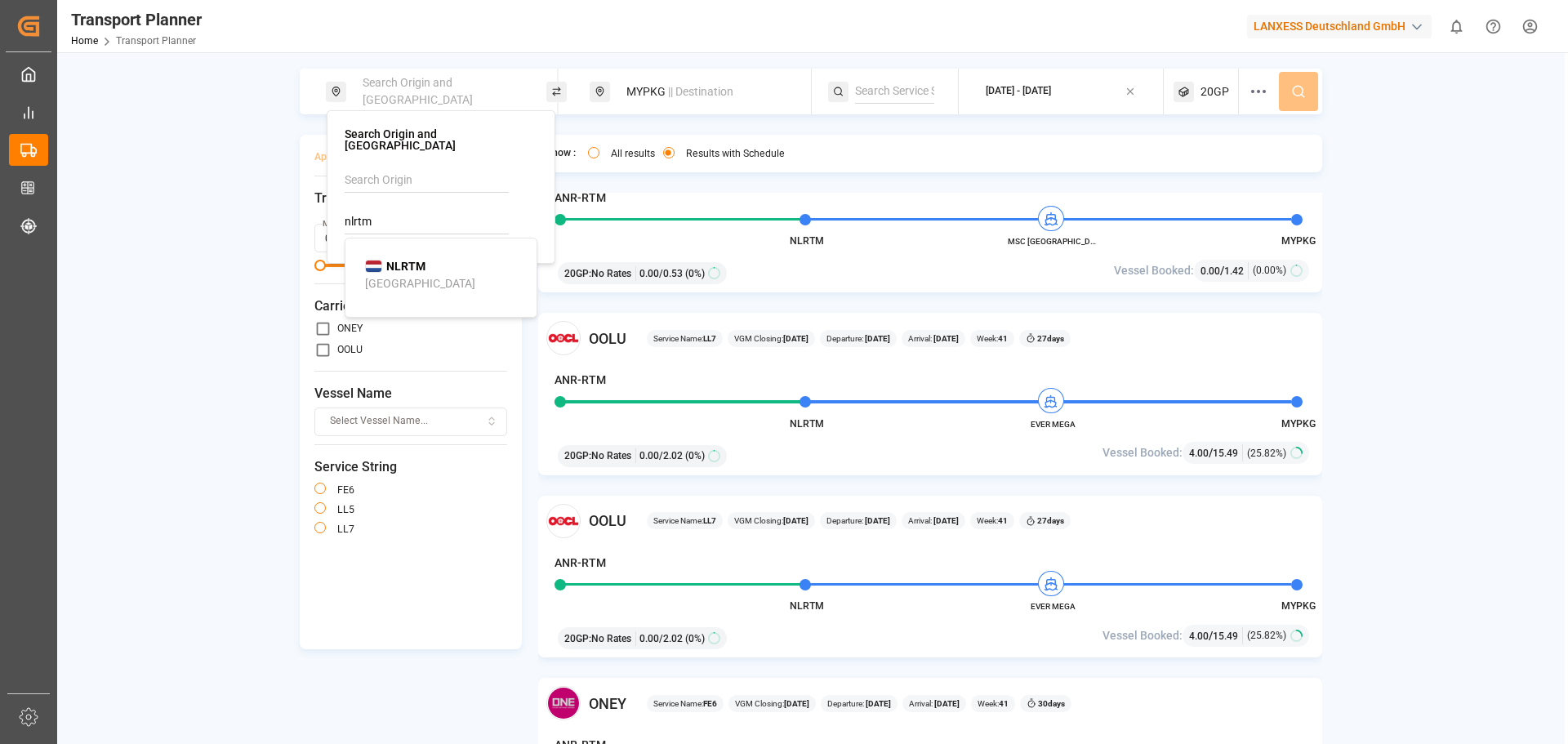
type input "nlrtm"
click at [446, 252] on li "NLRTM [GEOGRAPHIC_DATA]" at bounding box center [444, 276] width 185 height 48
click at [661, 92] on div "MYPKG || Destination" at bounding box center [705, 92] width 176 height 31
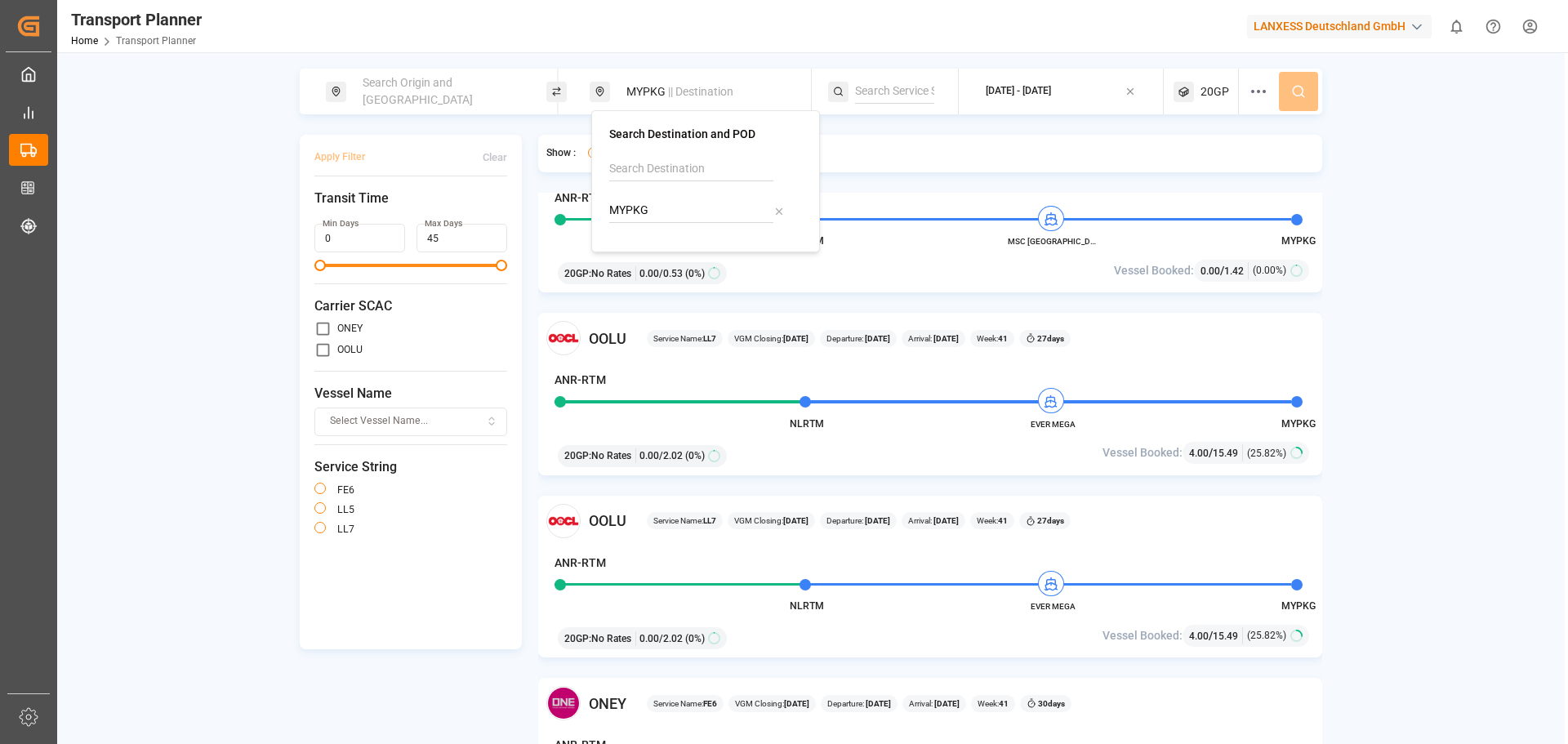
drag, startPoint x: 672, startPoint y: 221, endPoint x: 605, endPoint y: 216, distance: 67.2
click at [605, 216] on div "Search Destination and POD MYPKG" at bounding box center [706, 182] width 229 height 143
click at [427, 88] on span "Search Origin and [GEOGRAPHIC_DATA]" at bounding box center [418, 92] width 110 height 31
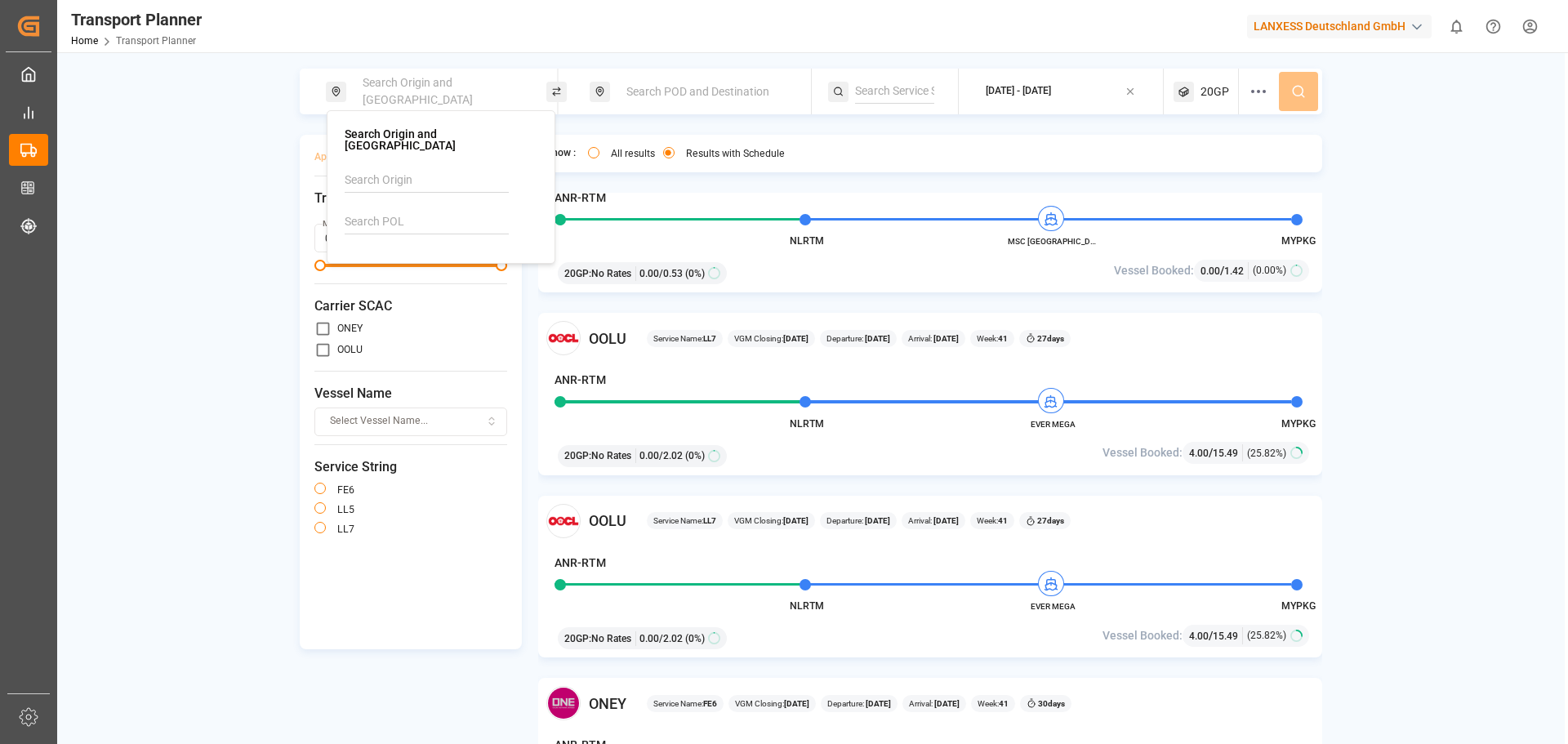
click at [415, 210] on input at bounding box center [427, 221] width 165 height 25
click at [438, 259] on div "NLRTM [GEOGRAPHIC_DATA]" at bounding box center [444, 275] width 159 height 34
type input "NLRTM"
click at [621, 108] on div "Search POD and Destination" at bounding box center [700, 92] width 220 height 46
click at [642, 99] on div "Search POD and Destination" at bounding box center [705, 92] width 176 height 31
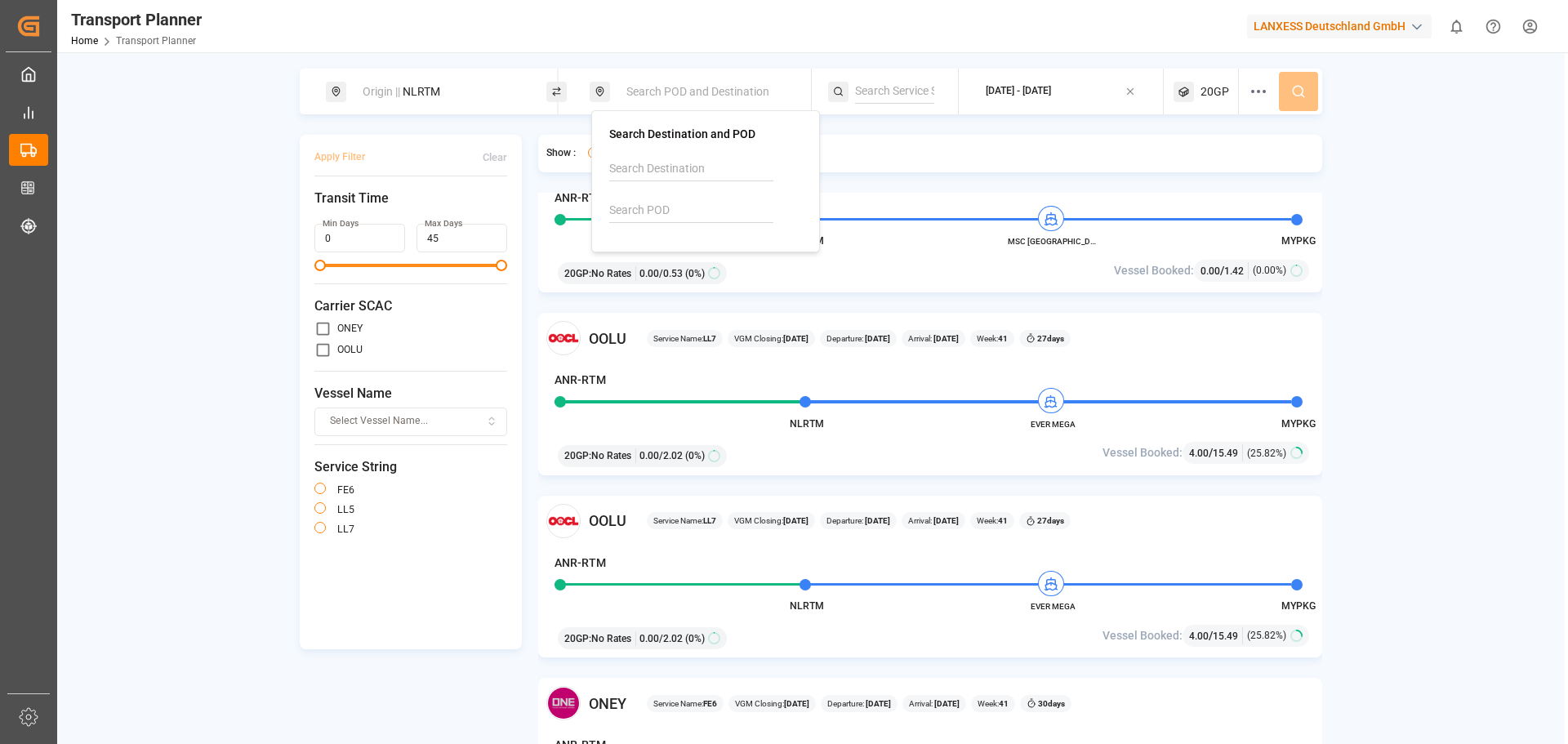
click at [651, 210] on input at bounding box center [691, 210] width 165 height 25
drag, startPoint x: 663, startPoint y: 276, endPoint x: 693, endPoint y: 267, distance: 31.3
click at [664, 276] on div "[PERSON_NAME] ([PERSON_NAME])" at bounding box center [708, 281] width 159 height 34
type input "INNSA"
click at [1310, 101] on button at bounding box center [1298, 92] width 39 height 39
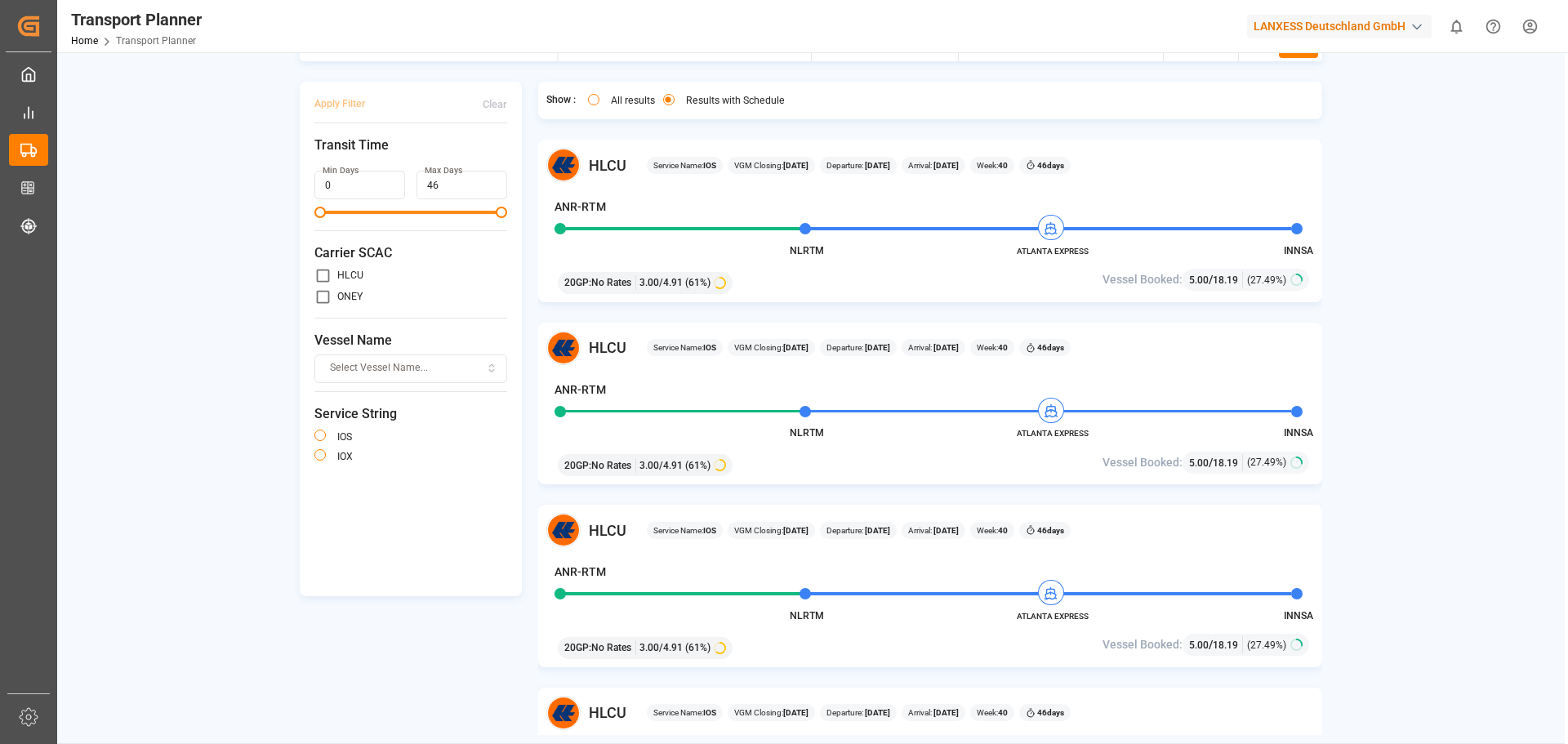
scroll to position [81, 0]
